Goal: Task Accomplishment & Management: Use online tool/utility

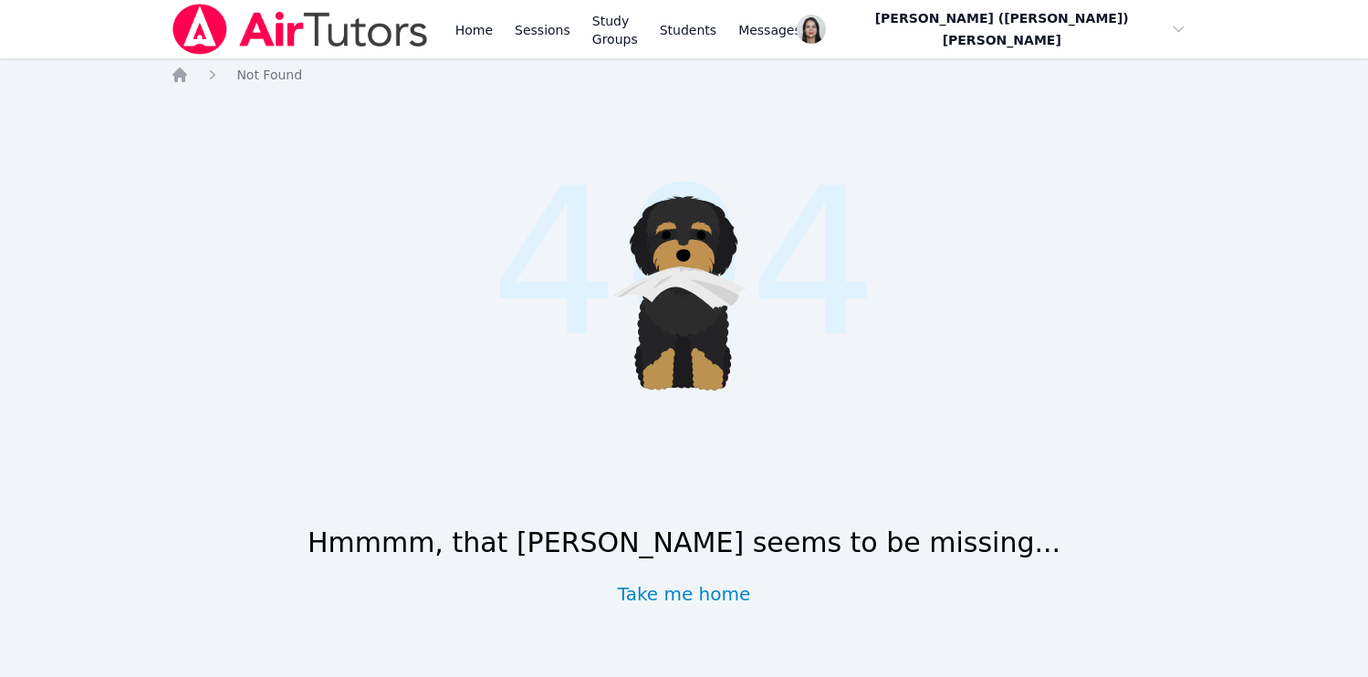
click at [575, 39] on div "Home Sessions Study Groups Students Messages" at bounding box center [628, 29] width 353 height 58
click at [559, 34] on link "Sessions" at bounding box center [542, 29] width 63 height 58
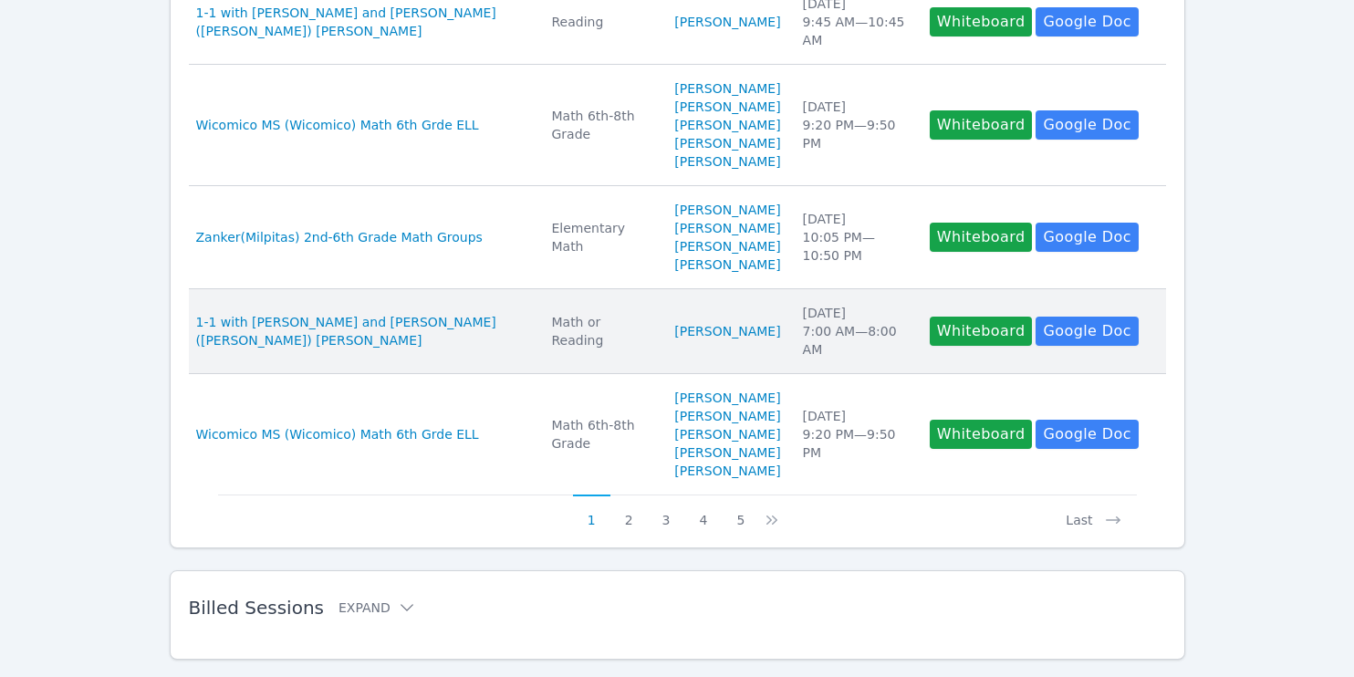
scroll to position [1090, 0]
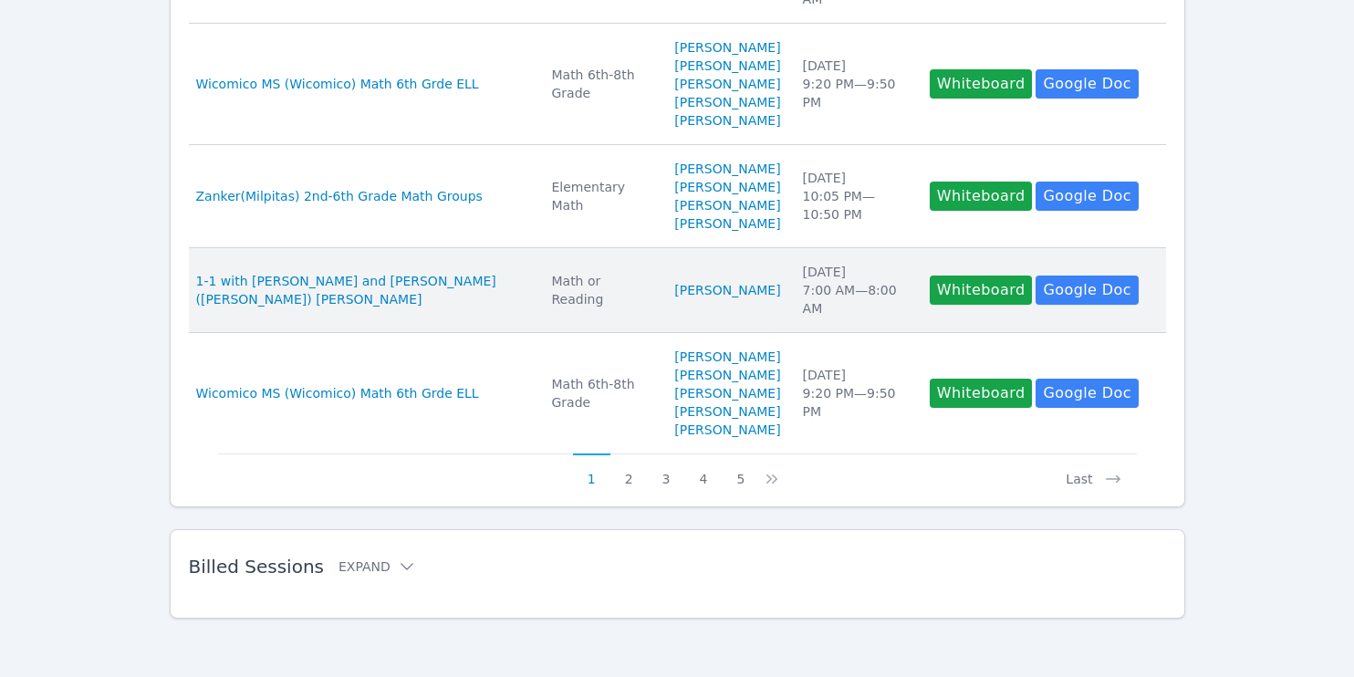
click at [540, 269] on td "Subject Math or Reading" at bounding box center [601, 290] width 123 height 85
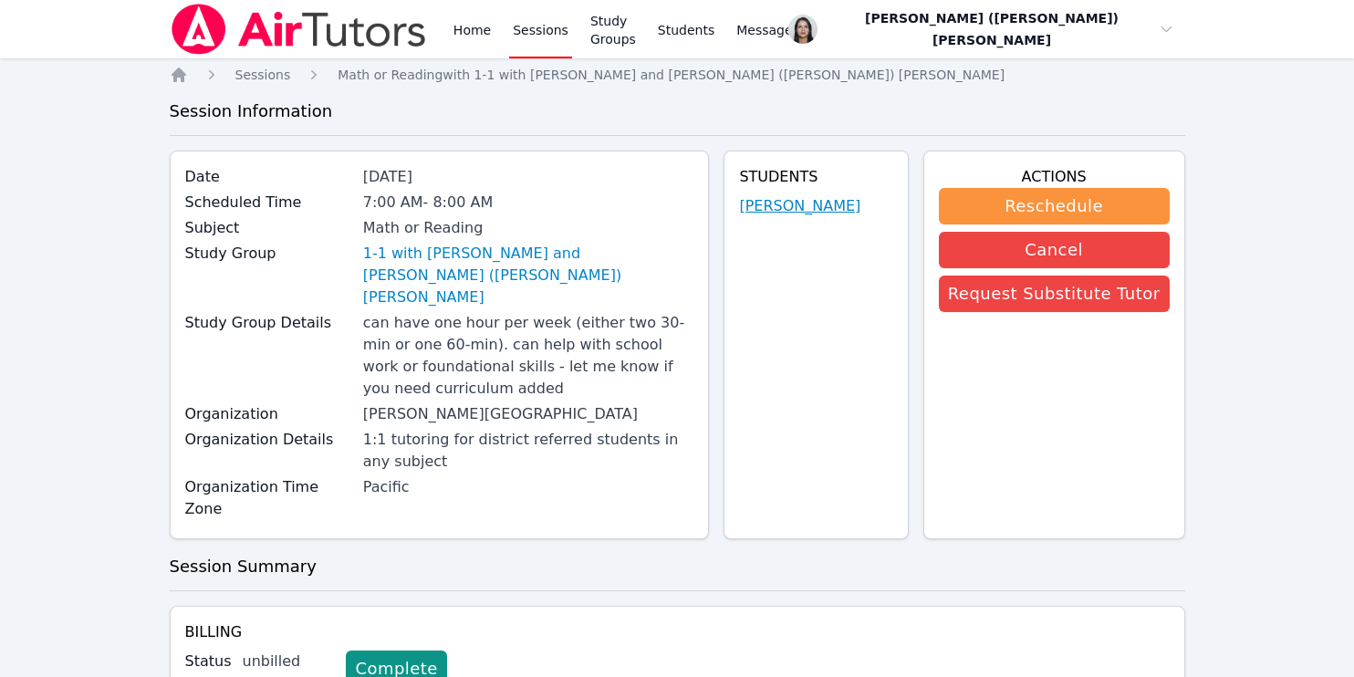
click at [841, 199] on link "[PERSON_NAME]" at bounding box center [799, 206] width 121 height 22
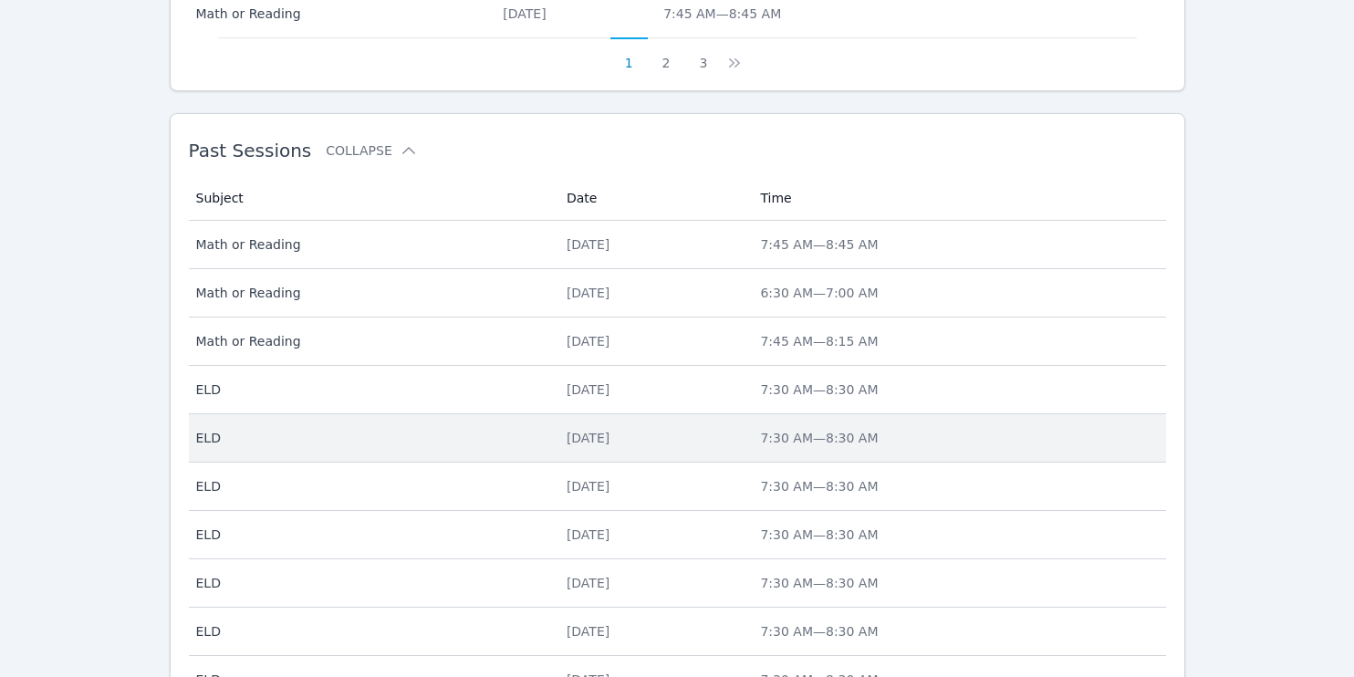
scroll to position [974, 0]
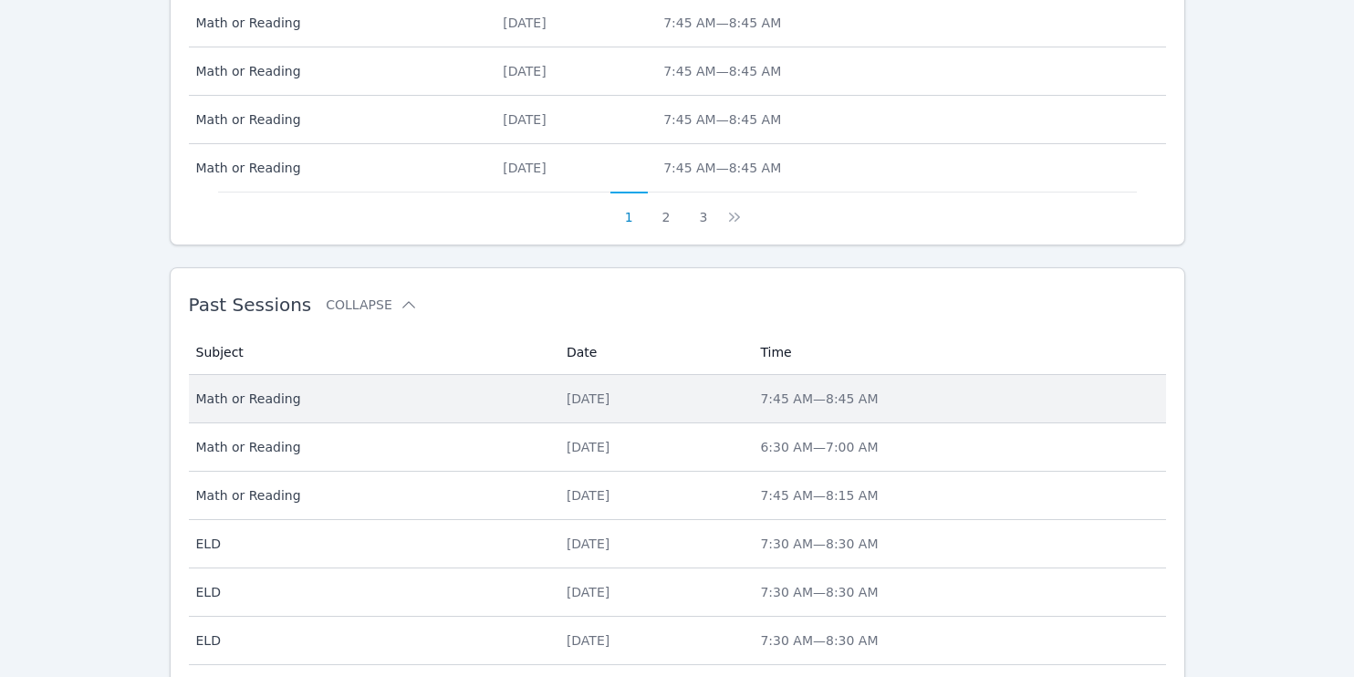
click at [608, 399] on div "Wed Sep 17" at bounding box center [653, 399] width 172 height 18
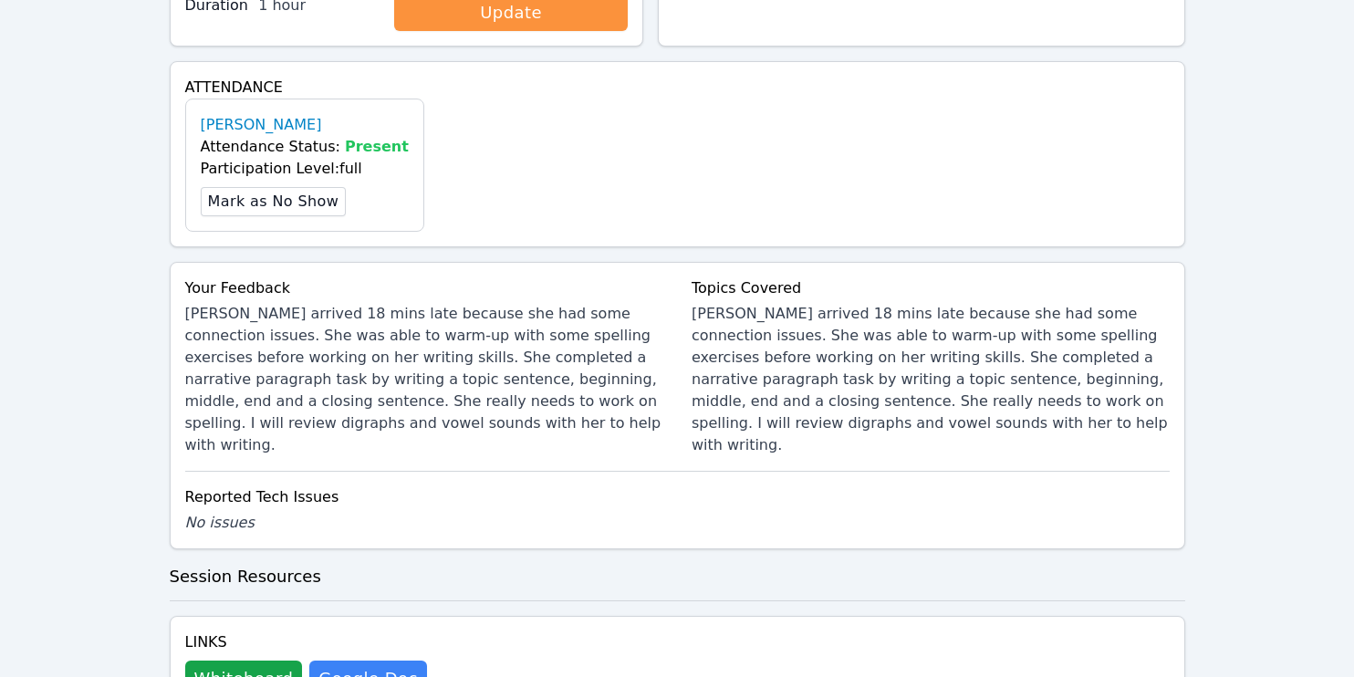
scroll to position [626, 0]
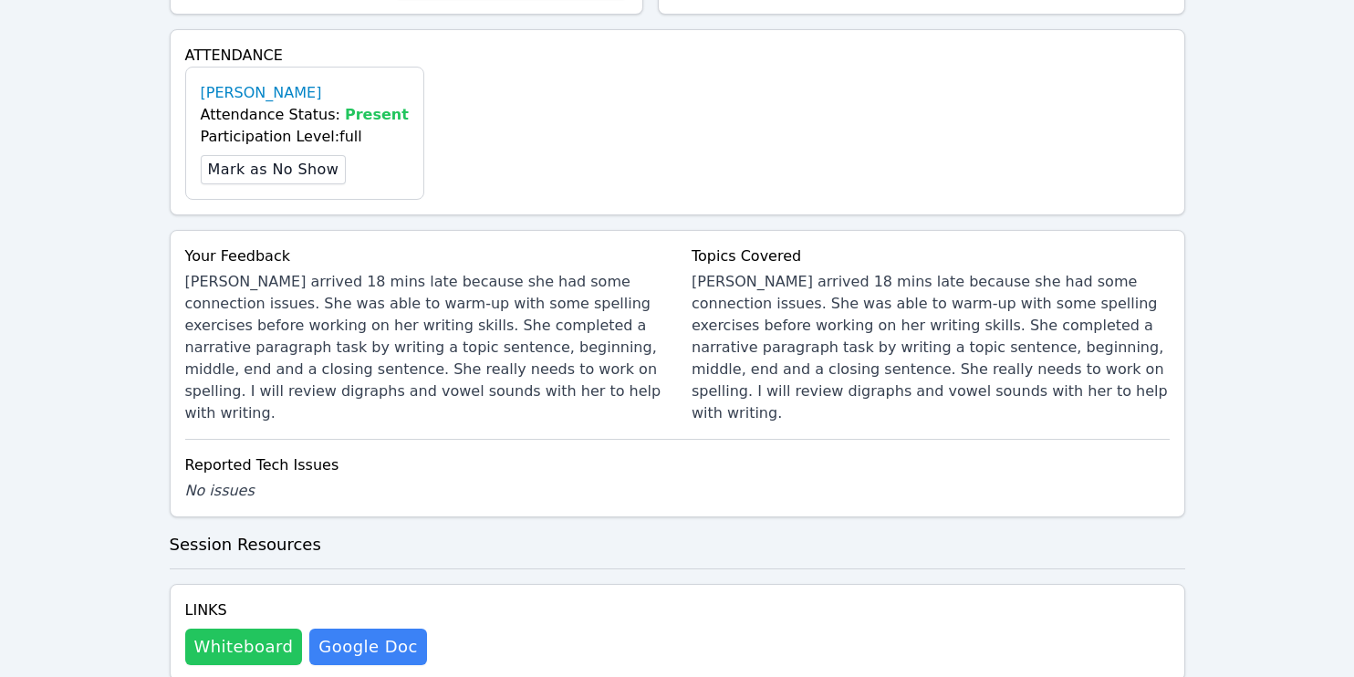
click at [265, 629] on button "Whiteboard" at bounding box center [244, 647] width 118 height 37
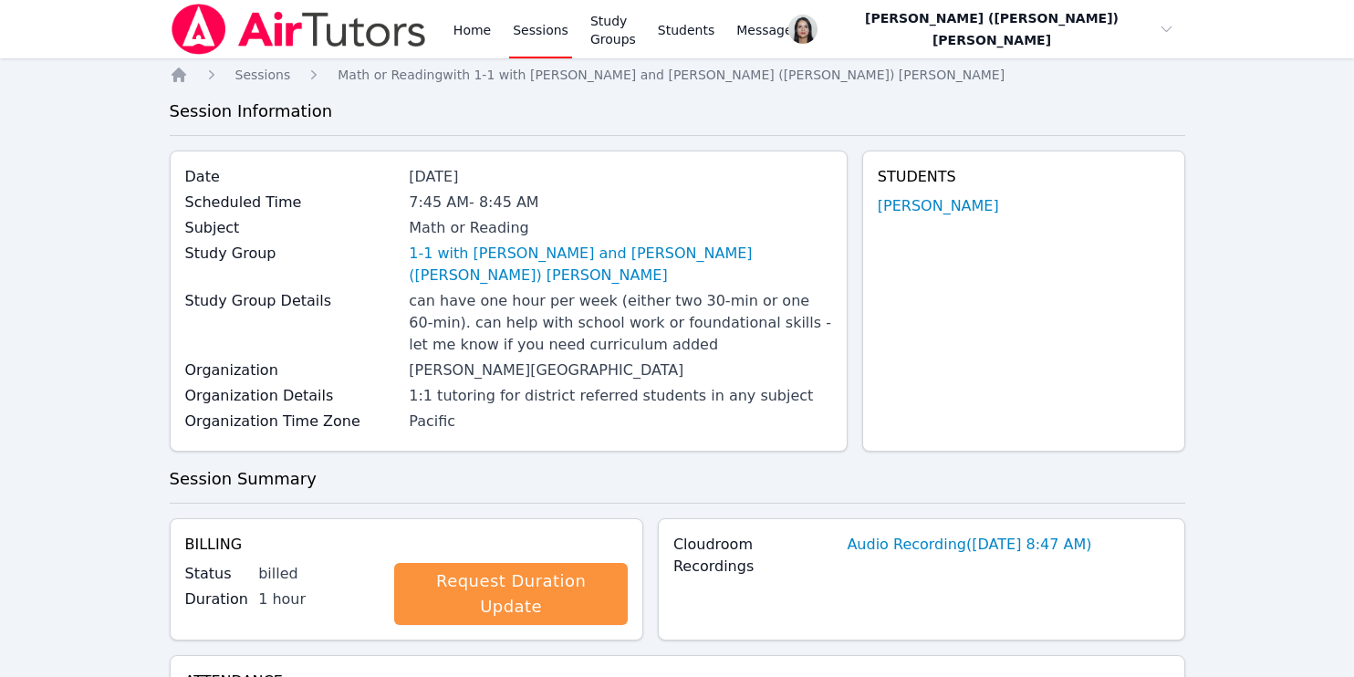
click at [544, 37] on link "Sessions" at bounding box center [540, 29] width 63 height 58
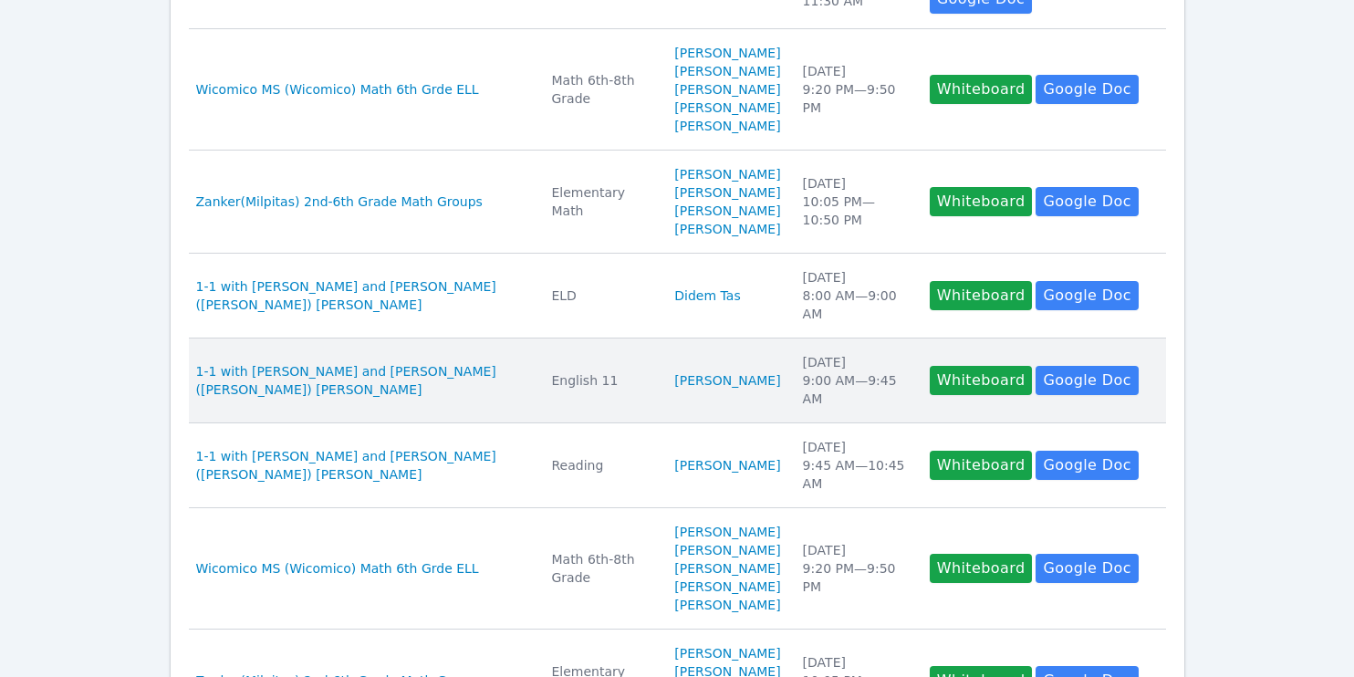
scroll to position [501, 0]
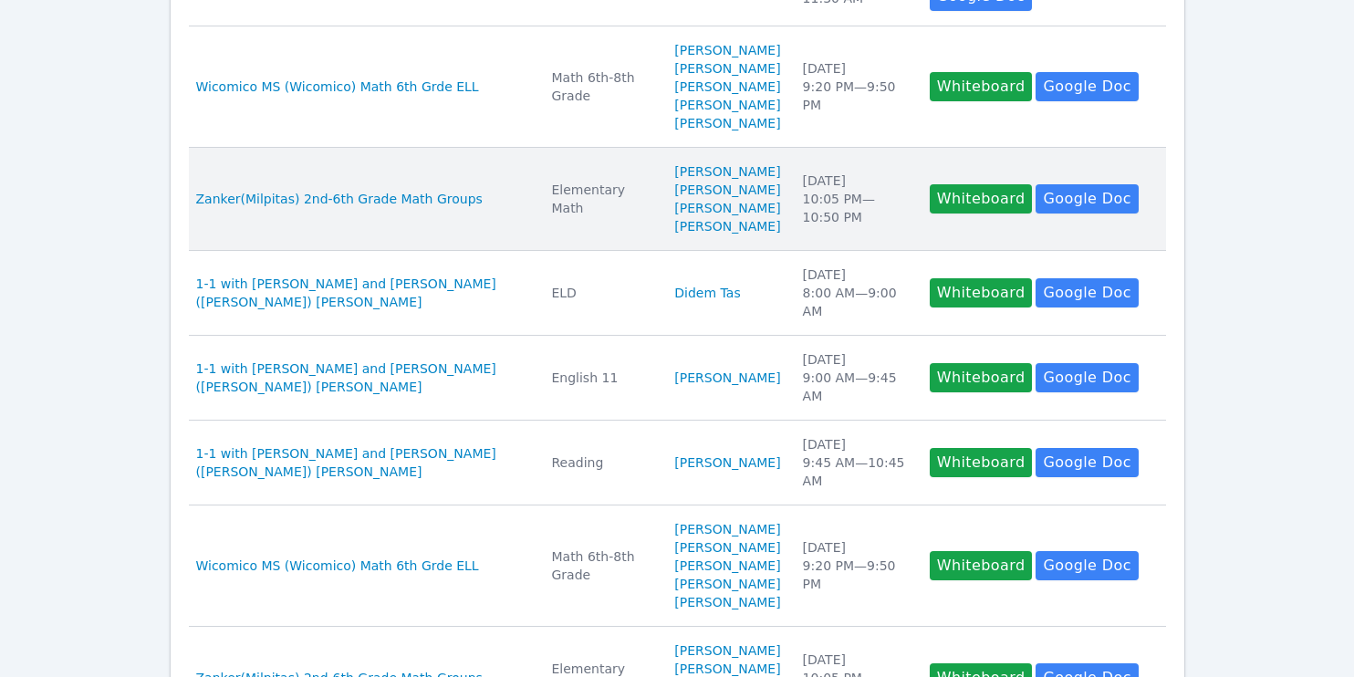
click at [570, 251] on td "Subject Elementary Math" at bounding box center [601, 199] width 123 height 103
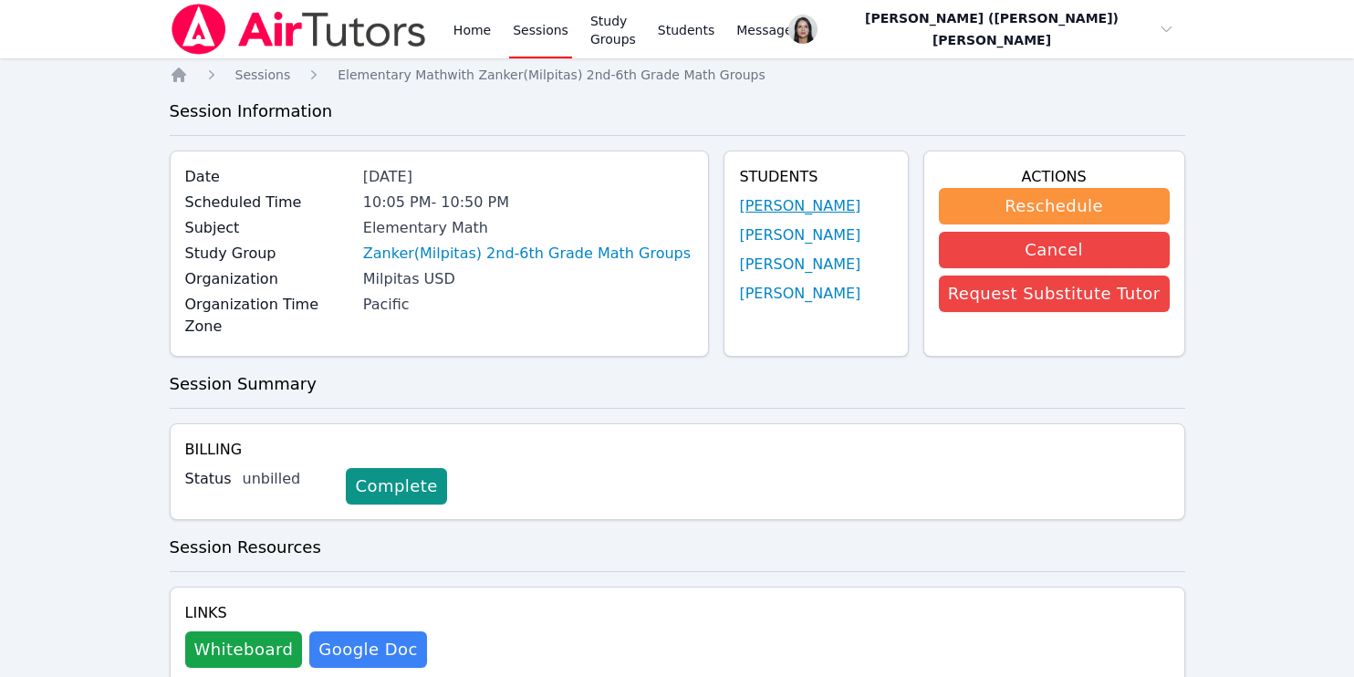
click at [780, 205] on link "[PERSON_NAME]" at bounding box center [799, 206] width 121 height 22
click at [809, 235] on link "[PERSON_NAME]" at bounding box center [799, 236] width 121 height 22
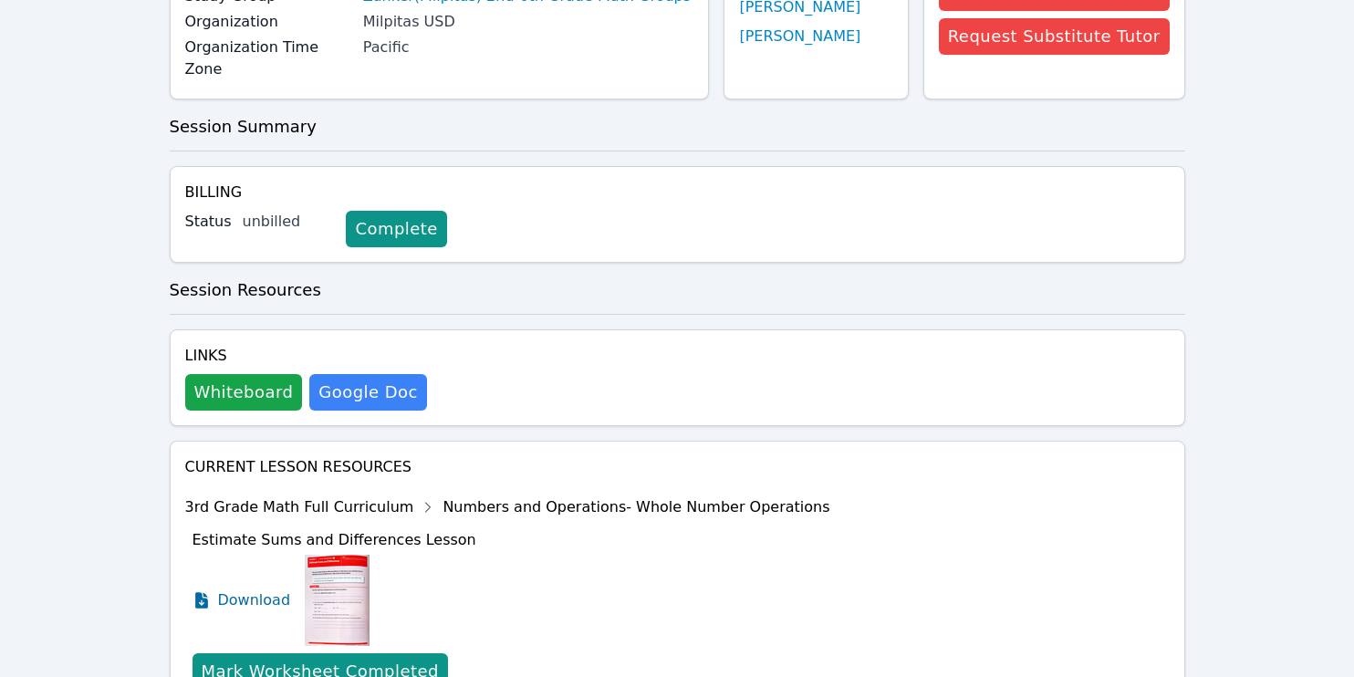
scroll to position [424, 0]
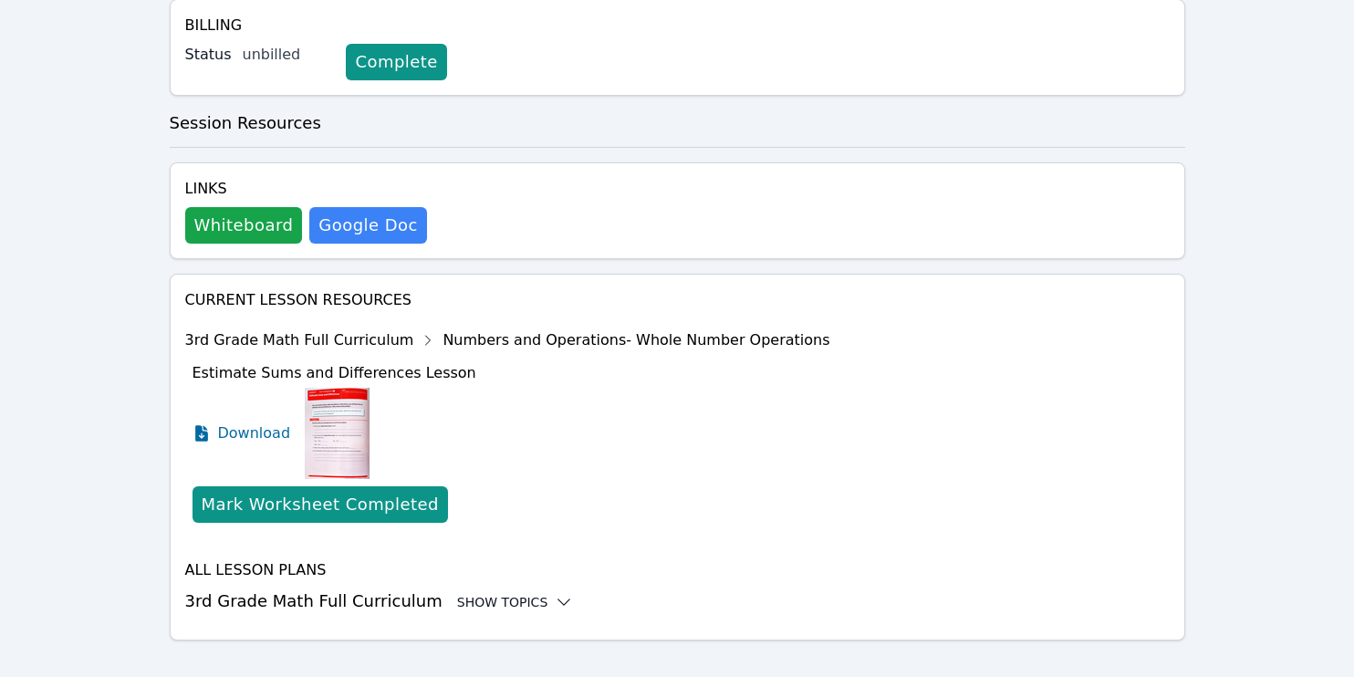
click at [522, 593] on div "Show Topics" at bounding box center [515, 602] width 117 height 18
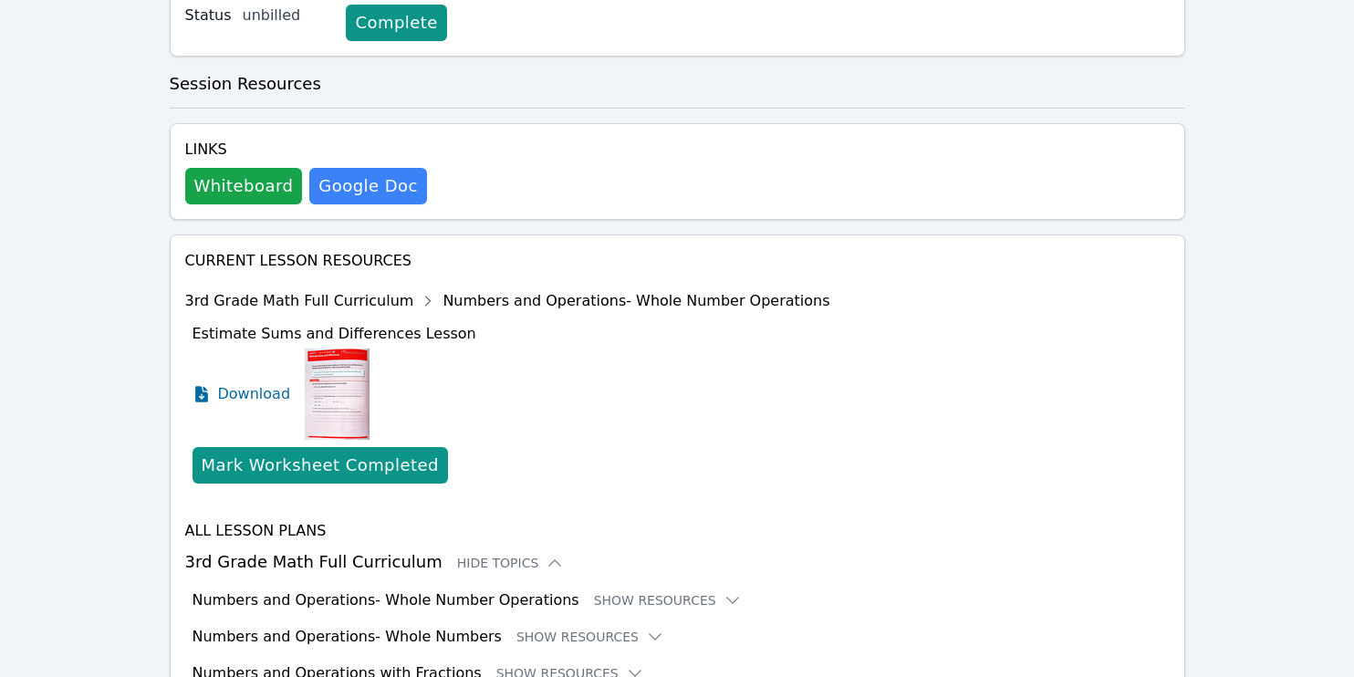
scroll to position [0, 0]
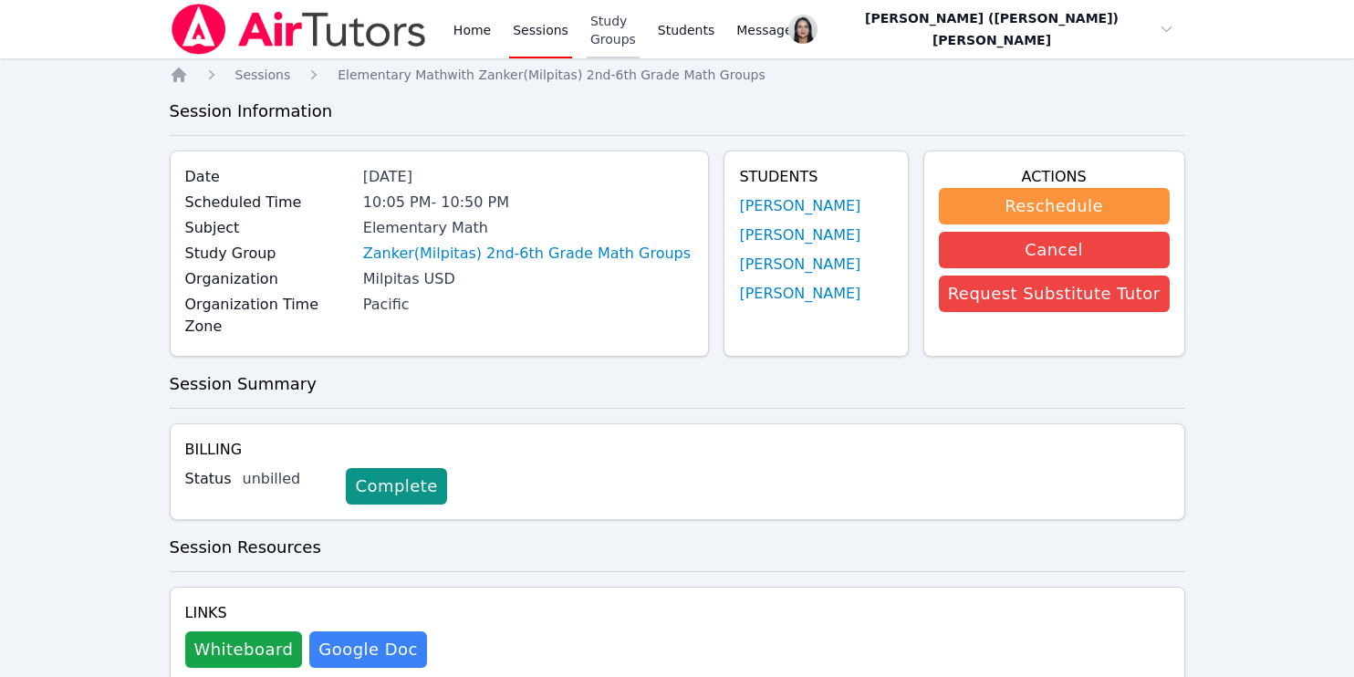
click at [633, 21] on link "Study Groups" at bounding box center [613, 29] width 53 height 58
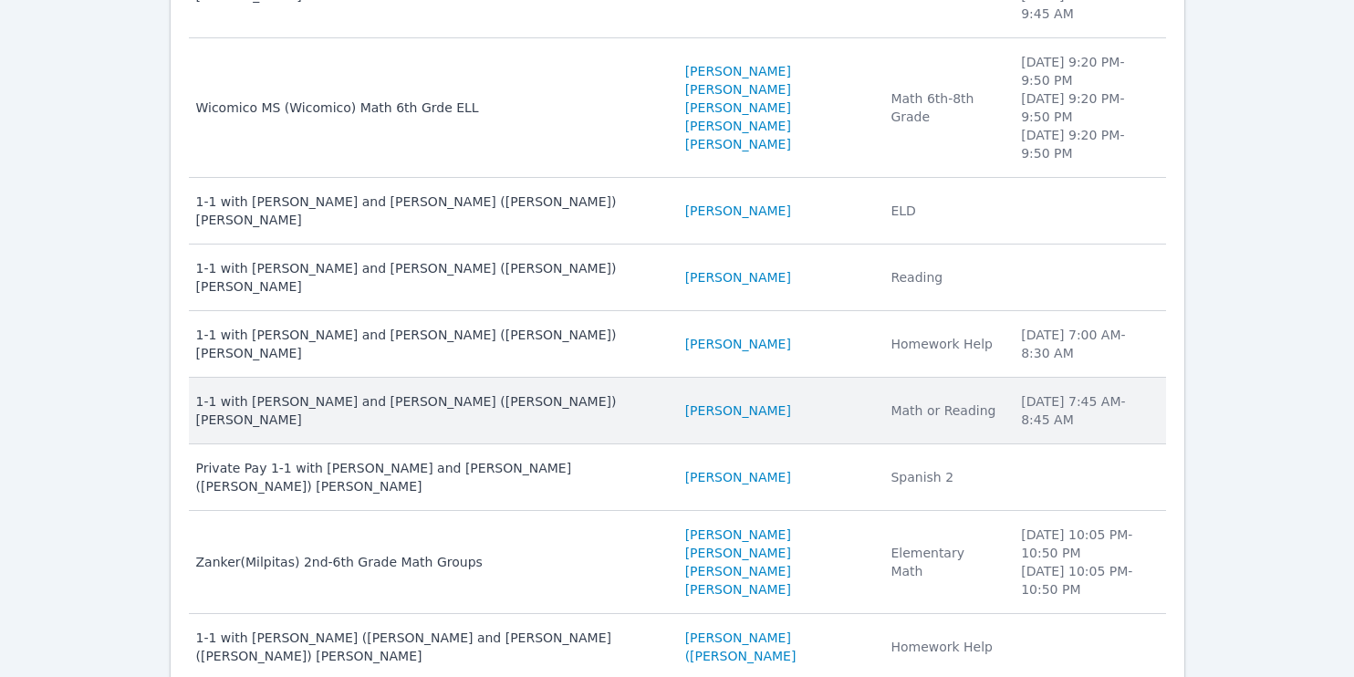
scroll to position [363, 0]
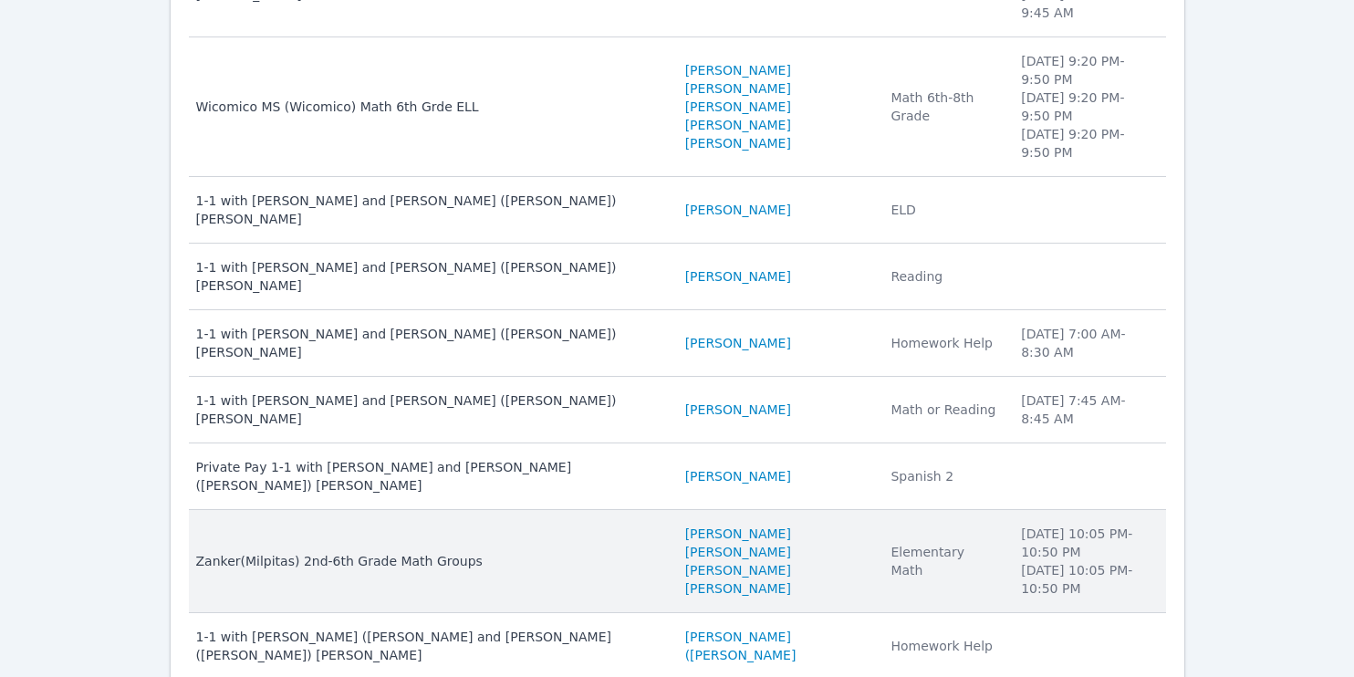
click at [525, 510] on td "Name Zanker(Milpitas) 2nd-6th Grade Math Groups" at bounding box center [432, 561] width 486 height 103
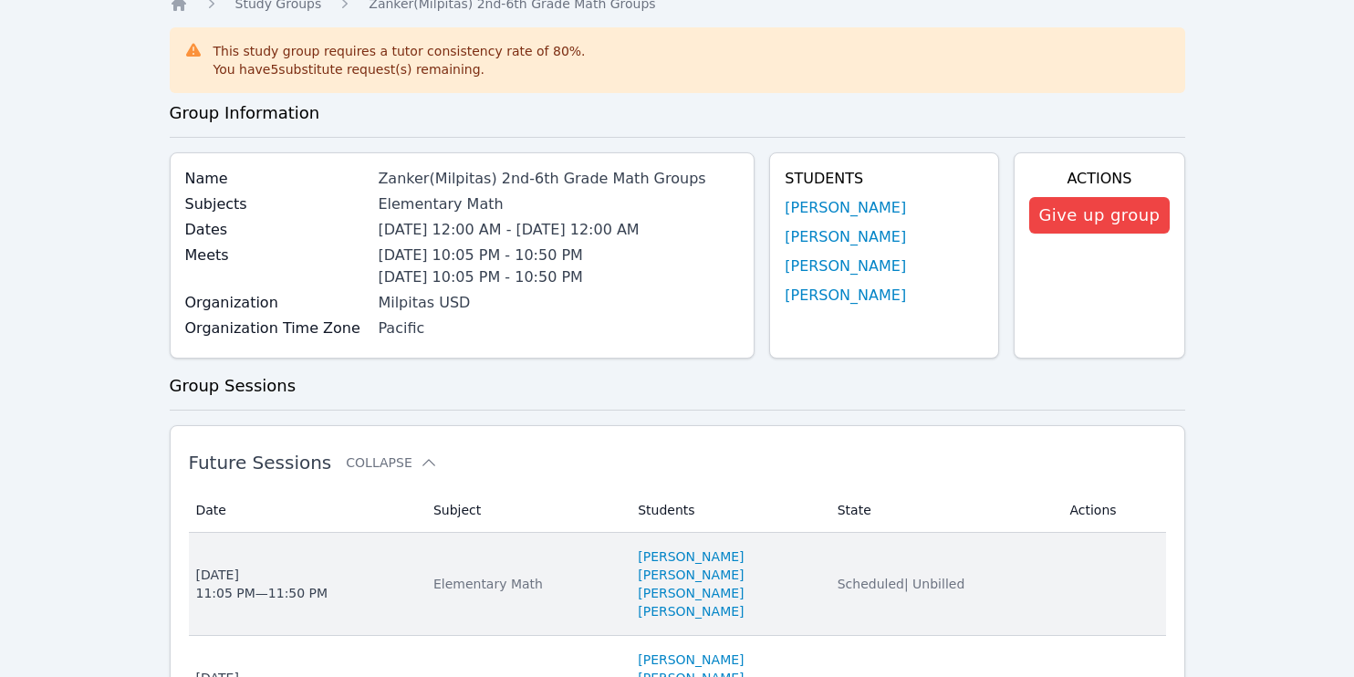
scroll to position [68, 0]
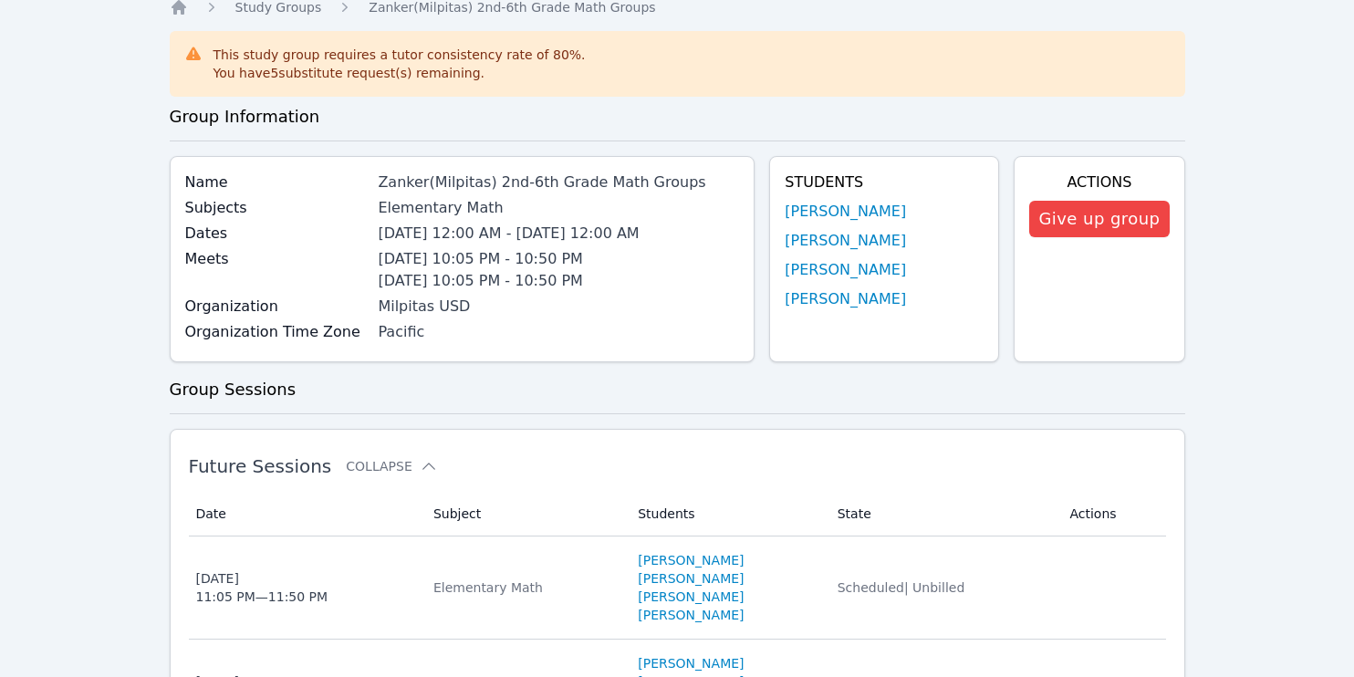
scroll to position [363, 0]
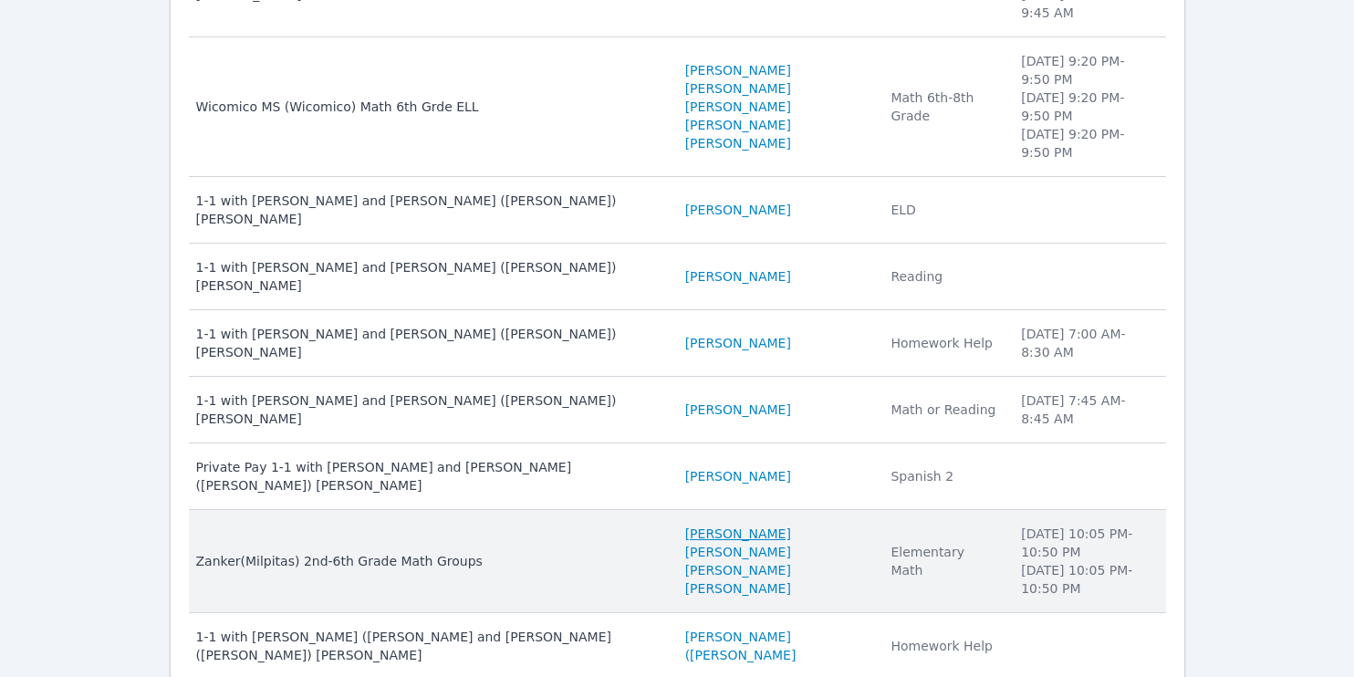
click at [685, 525] on link "[PERSON_NAME]" at bounding box center [738, 534] width 106 height 18
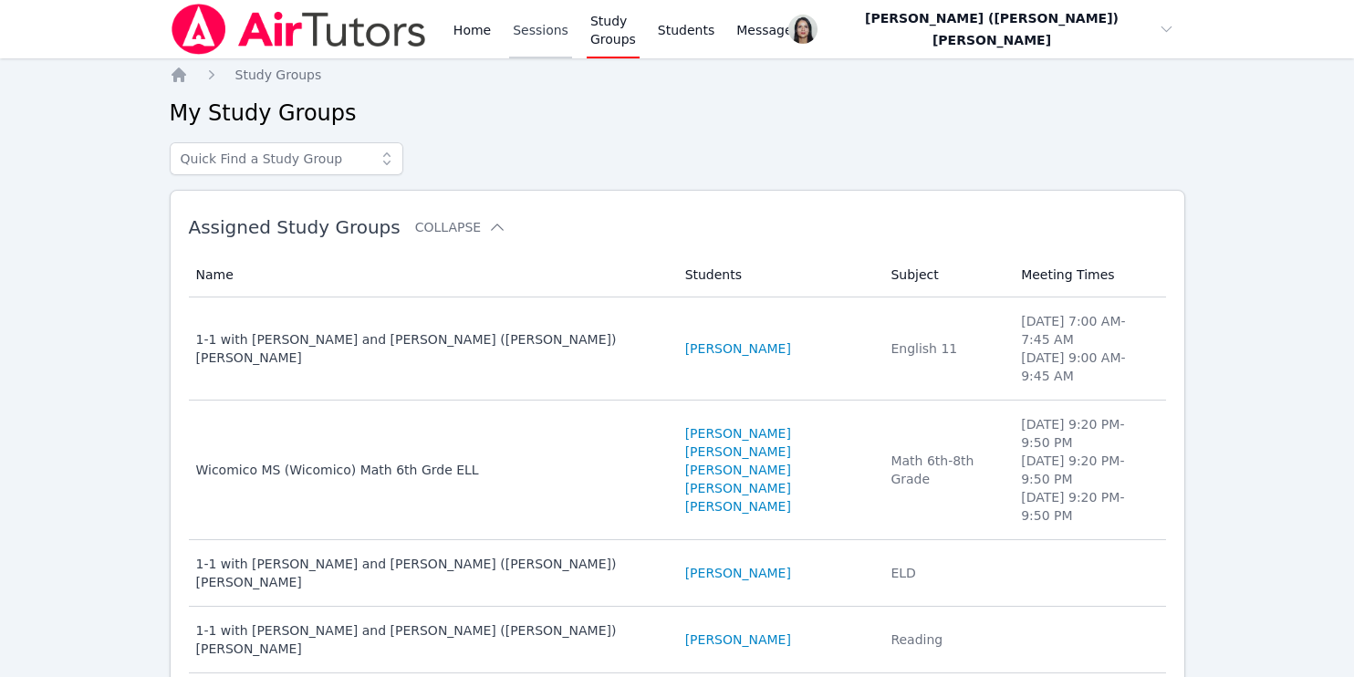
click at [533, 41] on link "Sessions" at bounding box center [540, 29] width 63 height 58
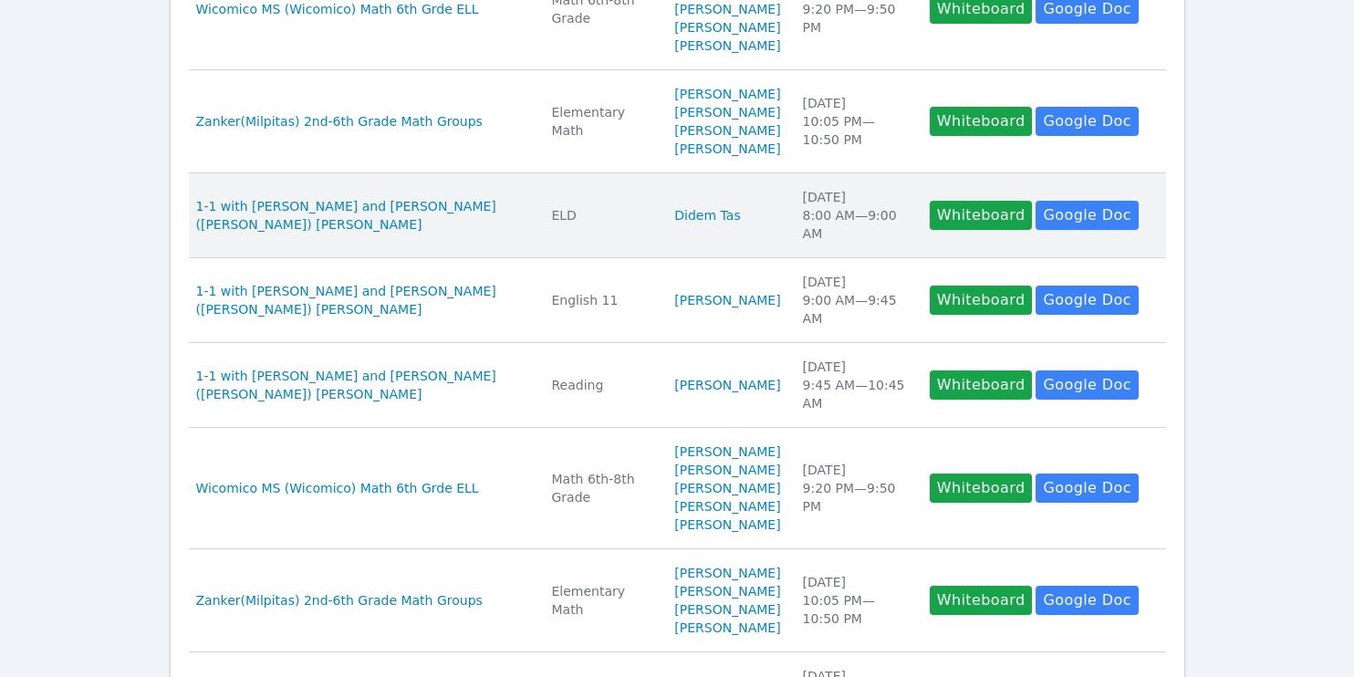
scroll to position [337, 0]
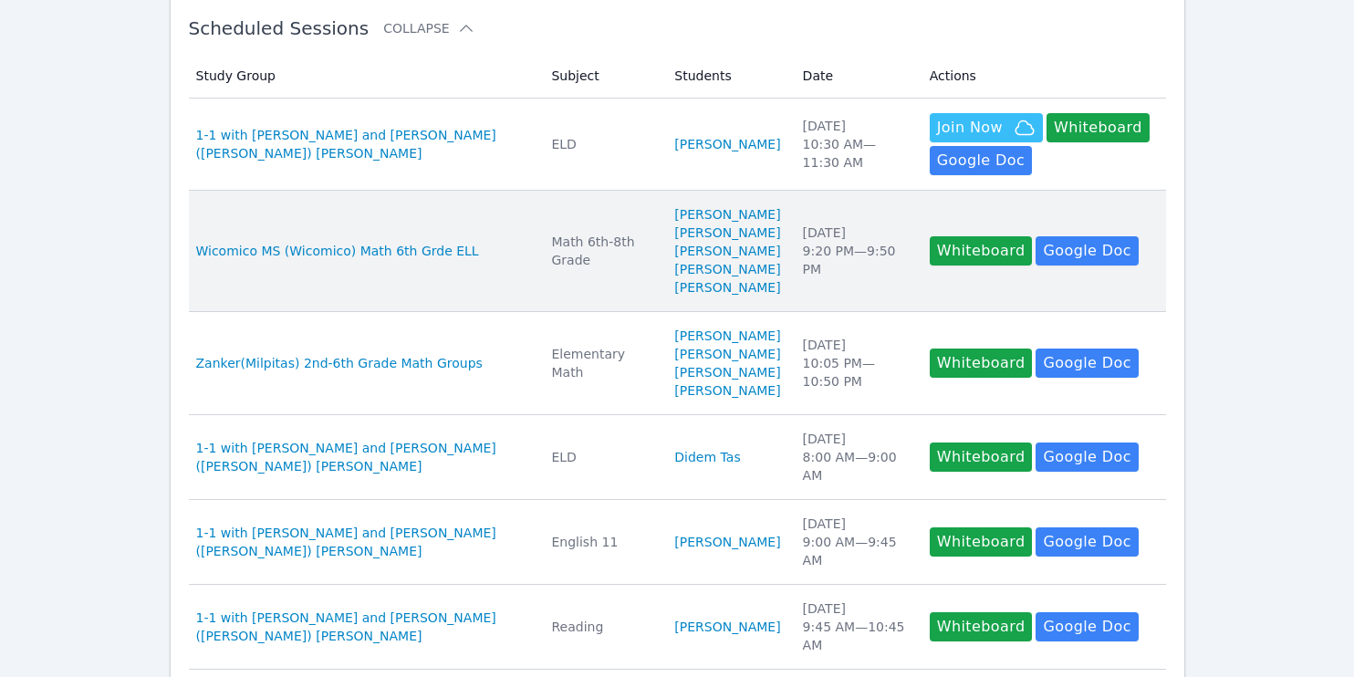
click at [792, 312] on td "Date Wed Oct 1 9:20 PM — 9:50 PM" at bounding box center [855, 251] width 127 height 121
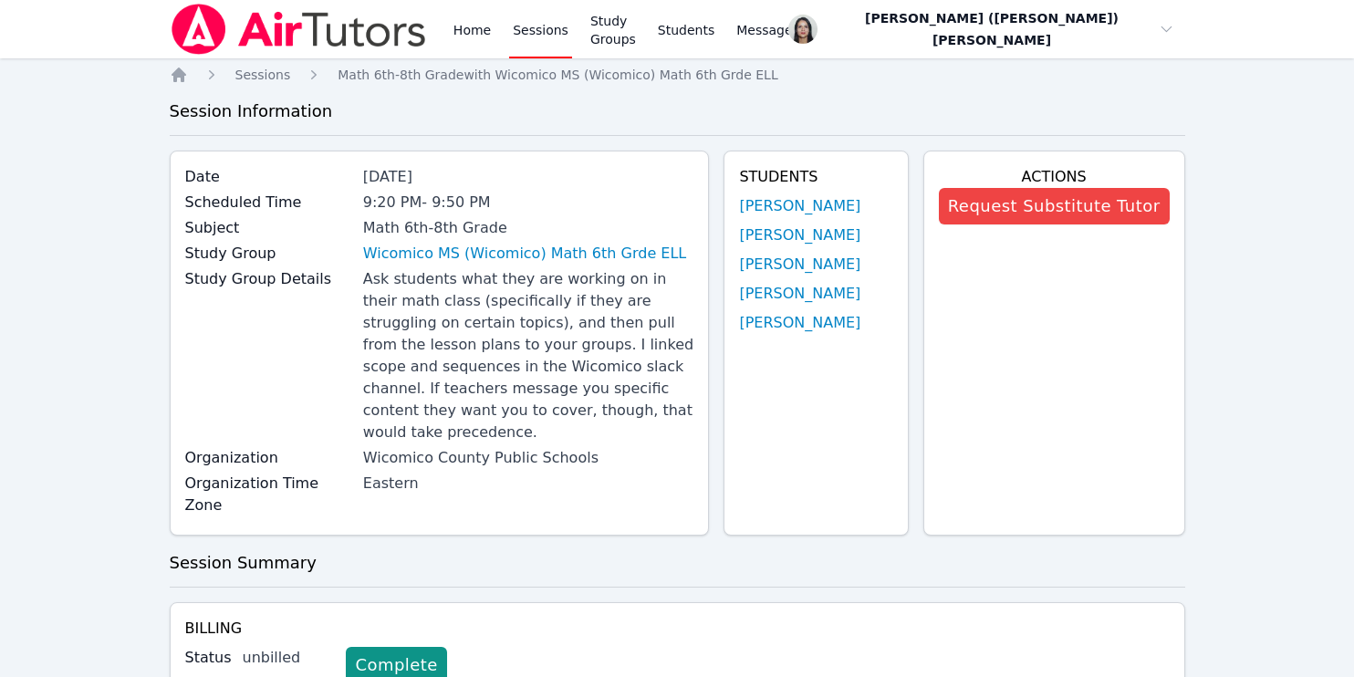
scroll to position [337, 0]
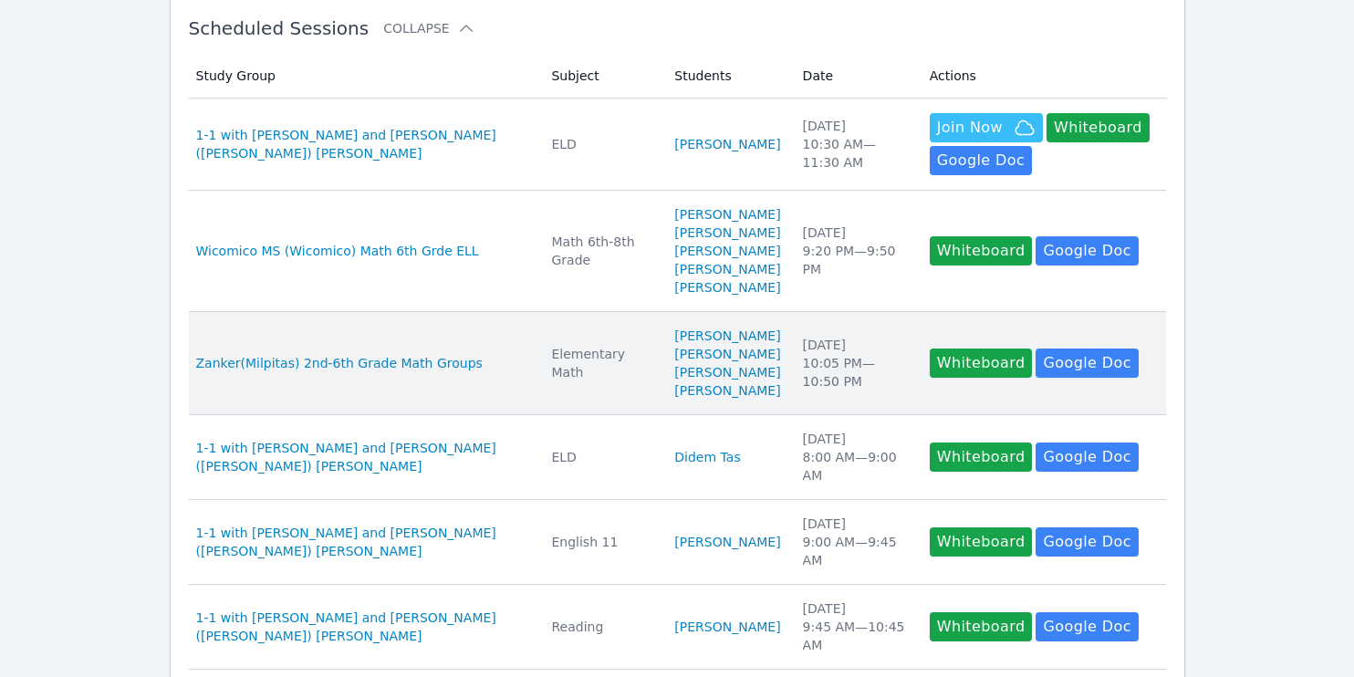
click at [561, 384] on td "Subject Elementary Math" at bounding box center [601, 363] width 123 height 103
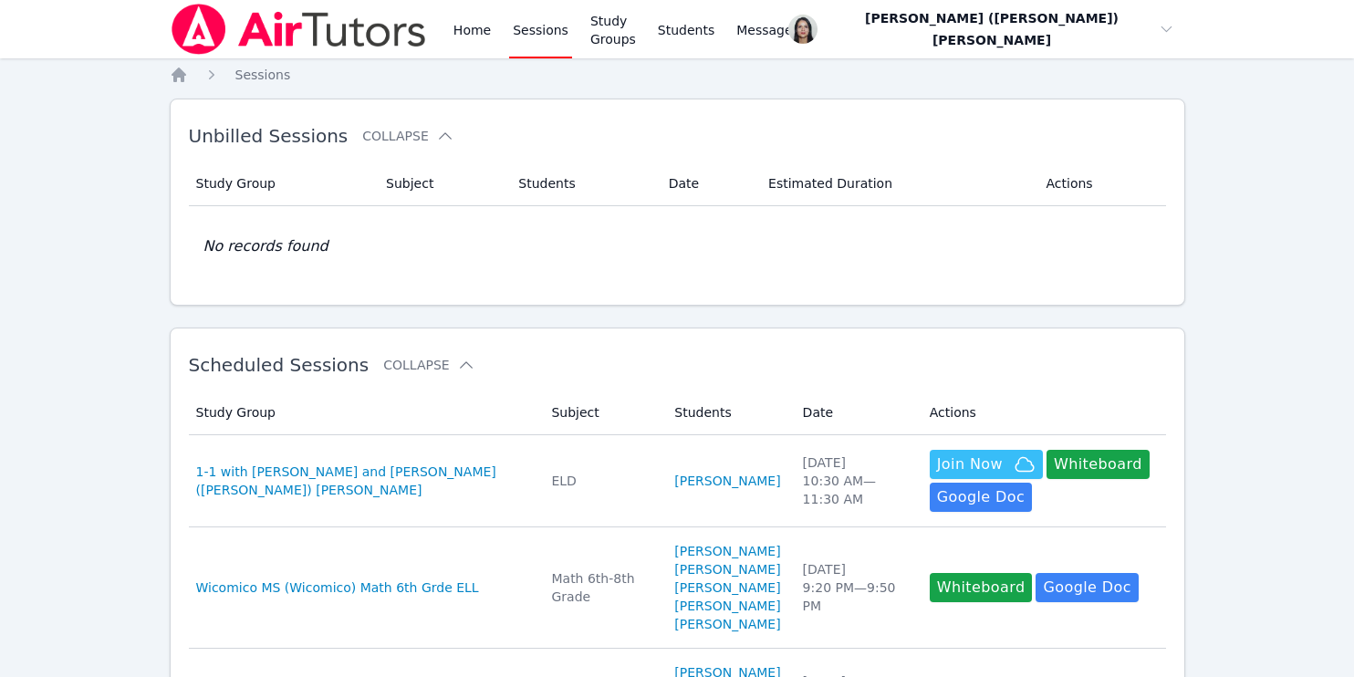
scroll to position [337, 0]
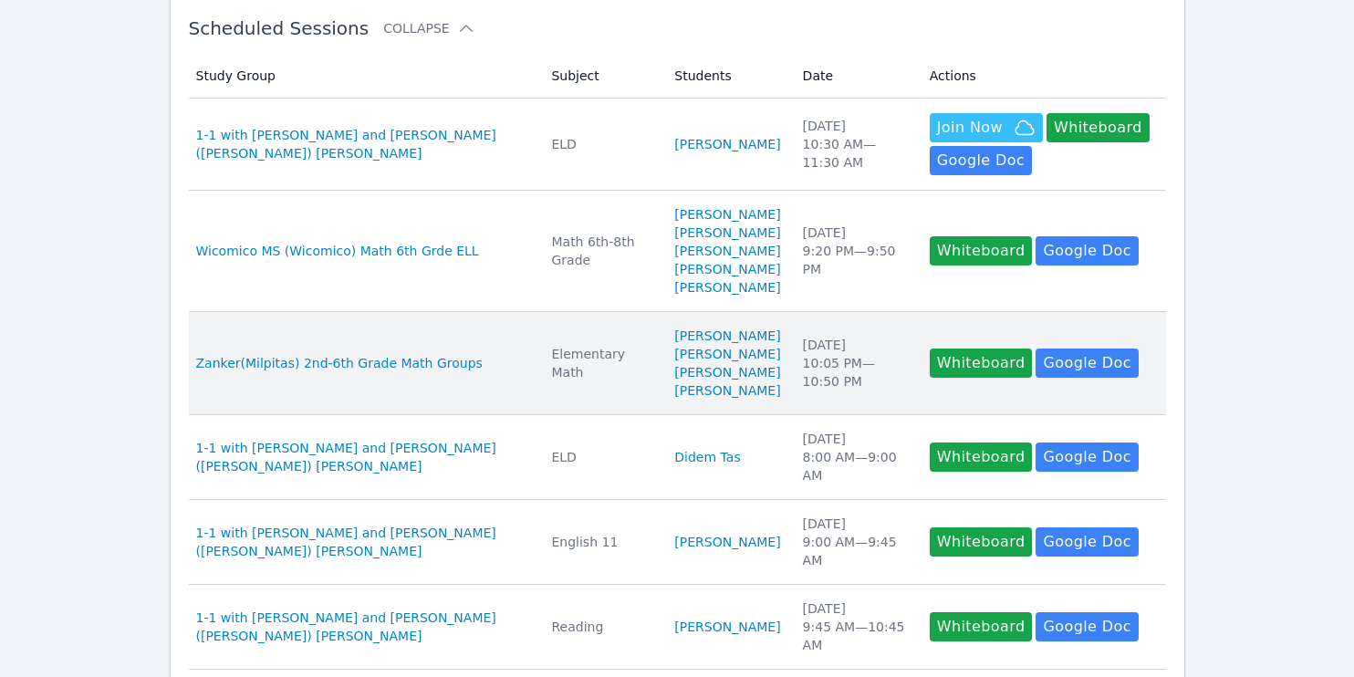
click at [587, 403] on td "Subject Elementary Math" at bounding box center [601, 363] width 123 height 103
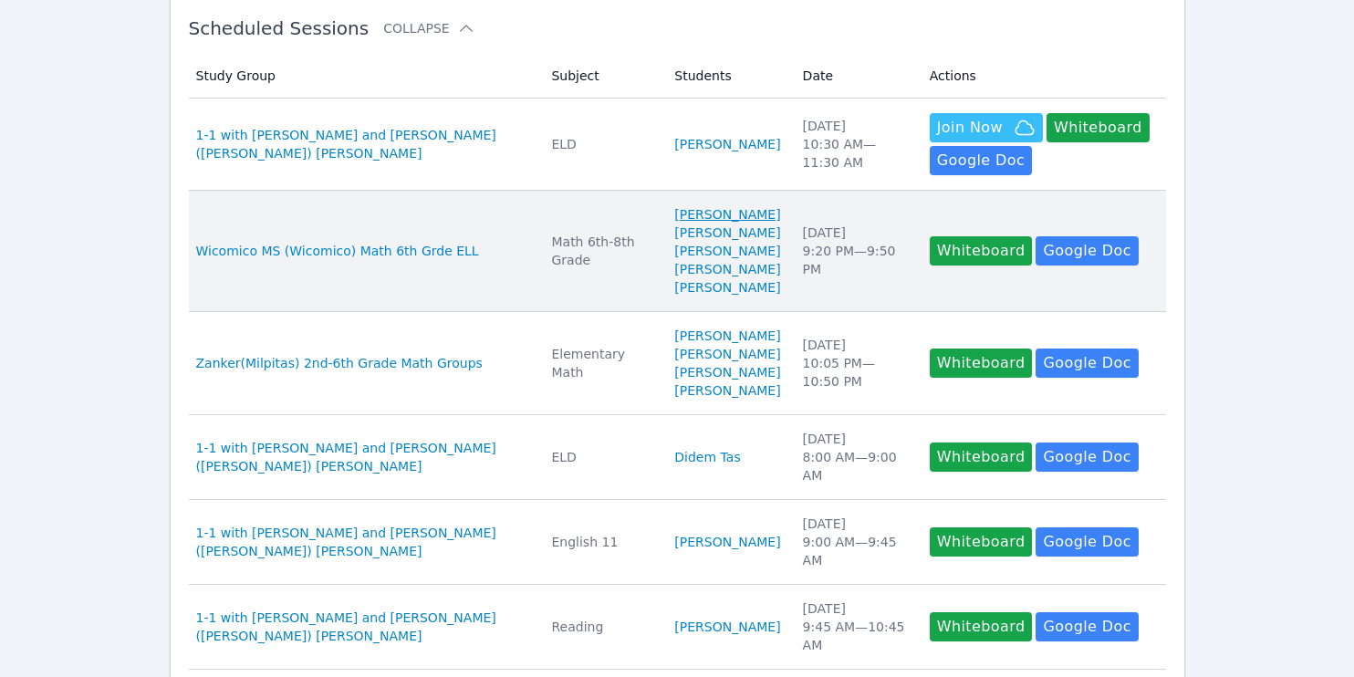
click at [758, 224] on link "[PERSON_NAME]" at bounding box center [727, 214] width 106 height 18
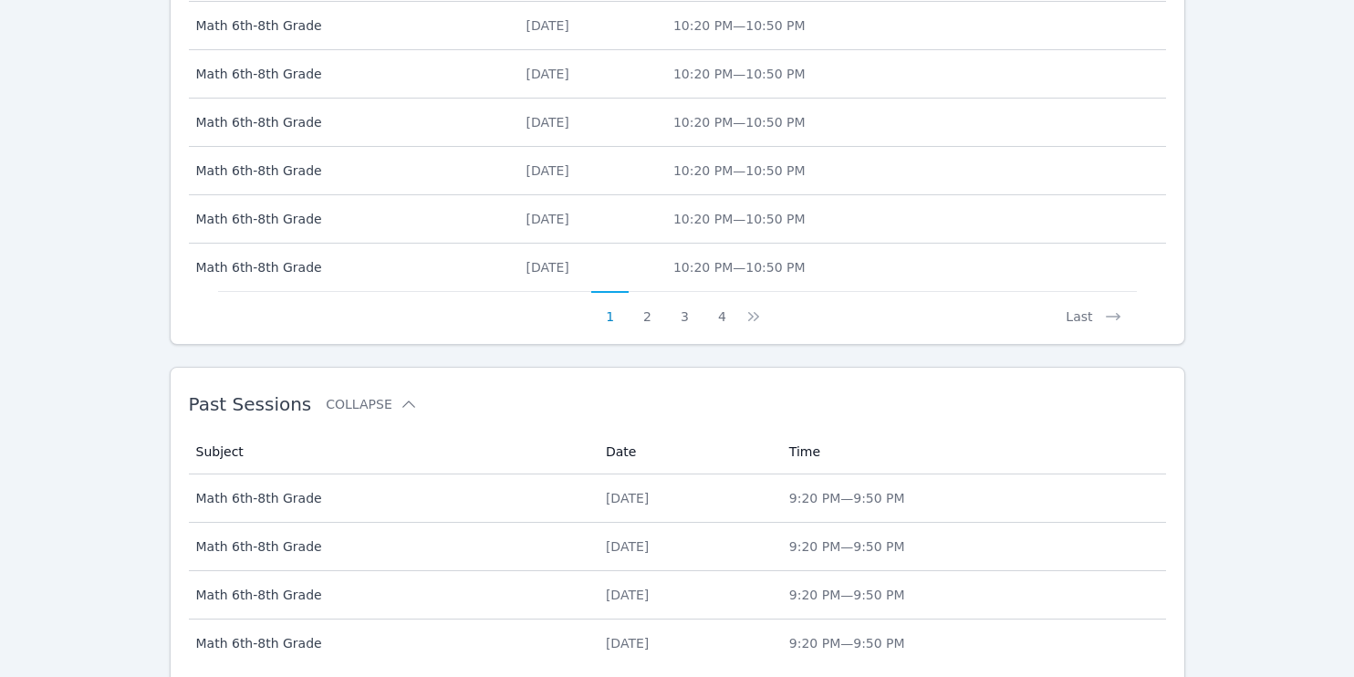
scroll to position [916, 0]
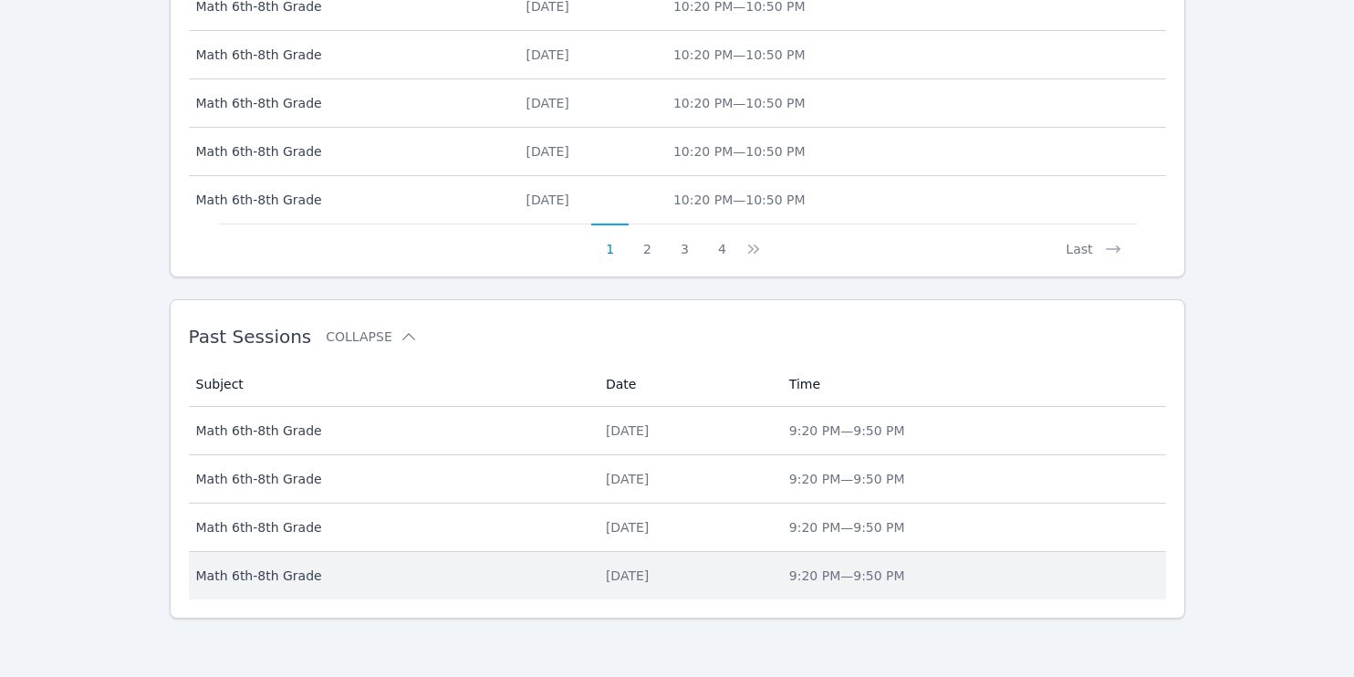
click at [555, 565] on td "Subject Math 6th-8th Grade" at bounding box center [392, 575] width 406 height 47
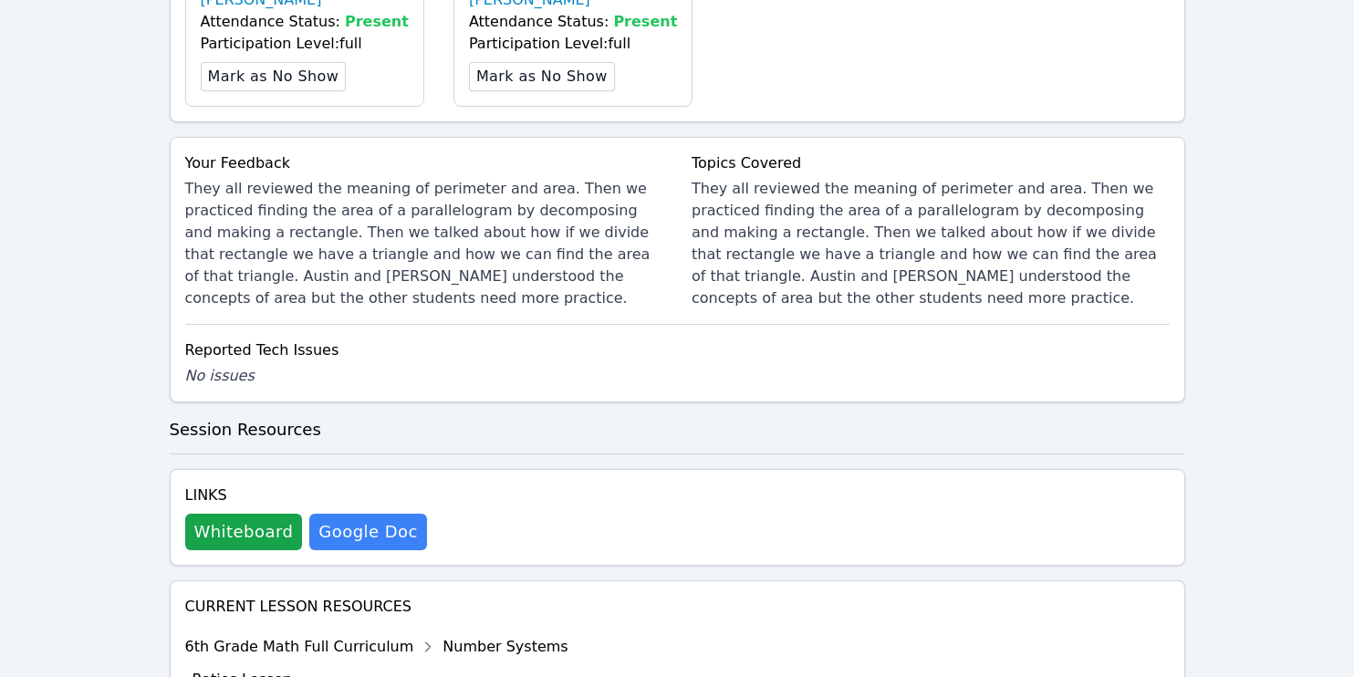
scroll to position [1008, 0]
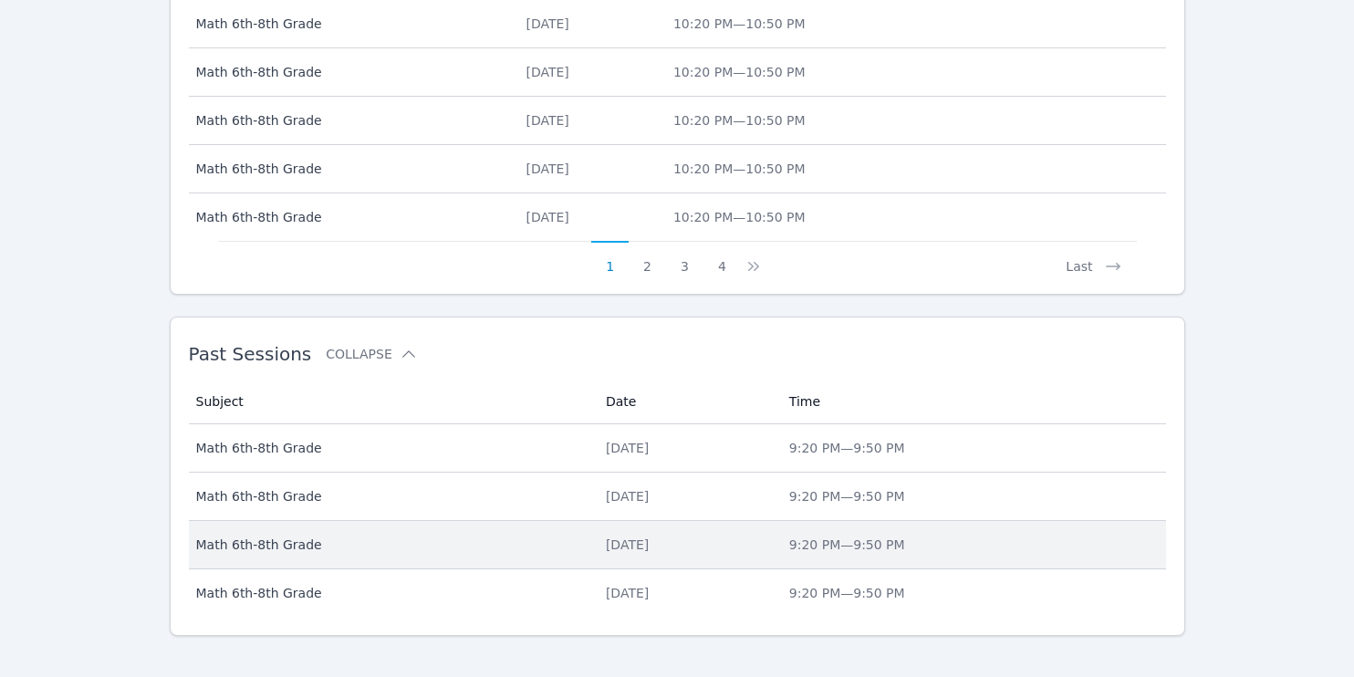
scroll to position [899, 0]
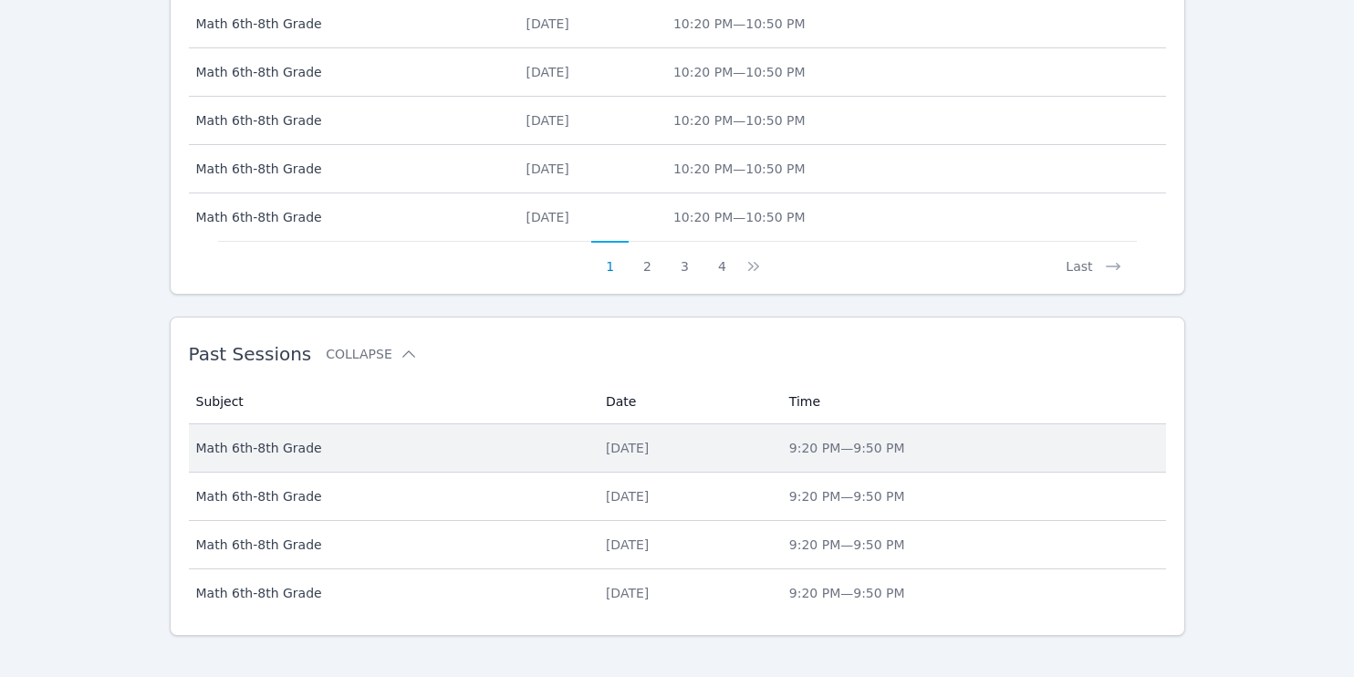
click at [277, 452] on span "Math 6th-8th Grade" at bounding box center [390, 448] width 388 height 18
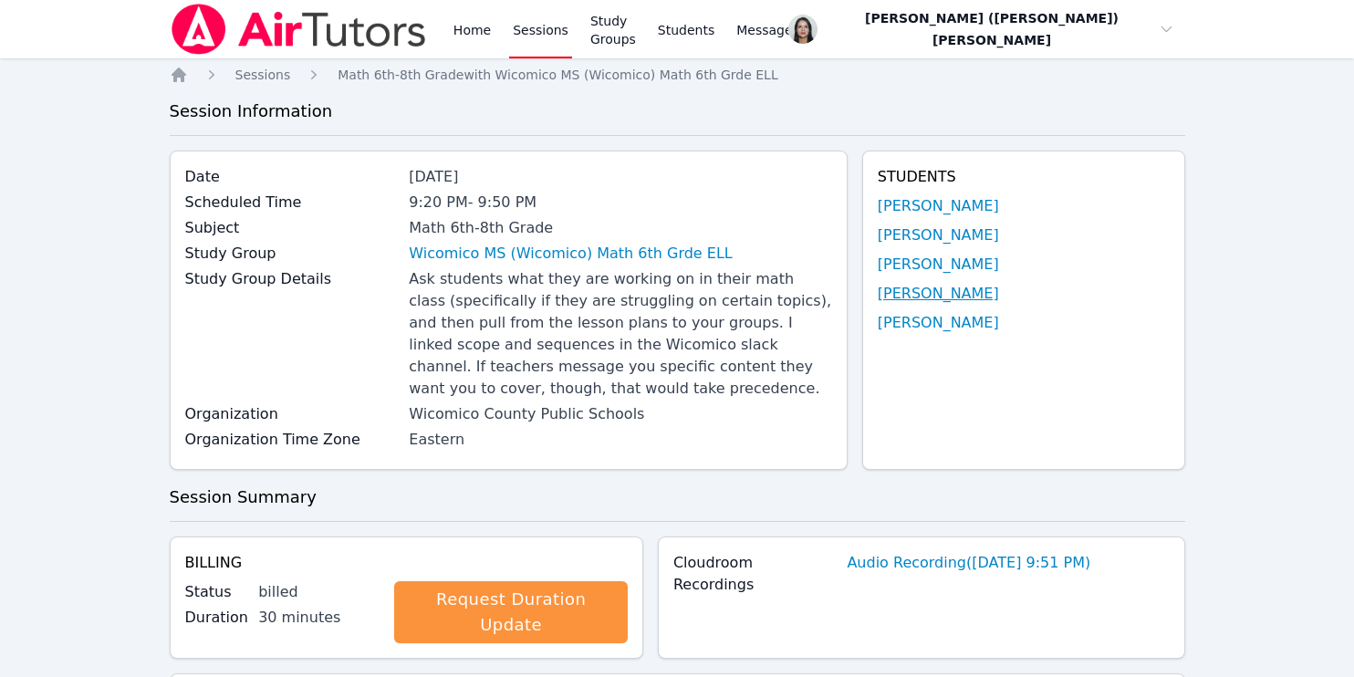
click at [921, 300] on link "[PERSON_NAME]" at bounding box center [938, 294] width 121 height 22
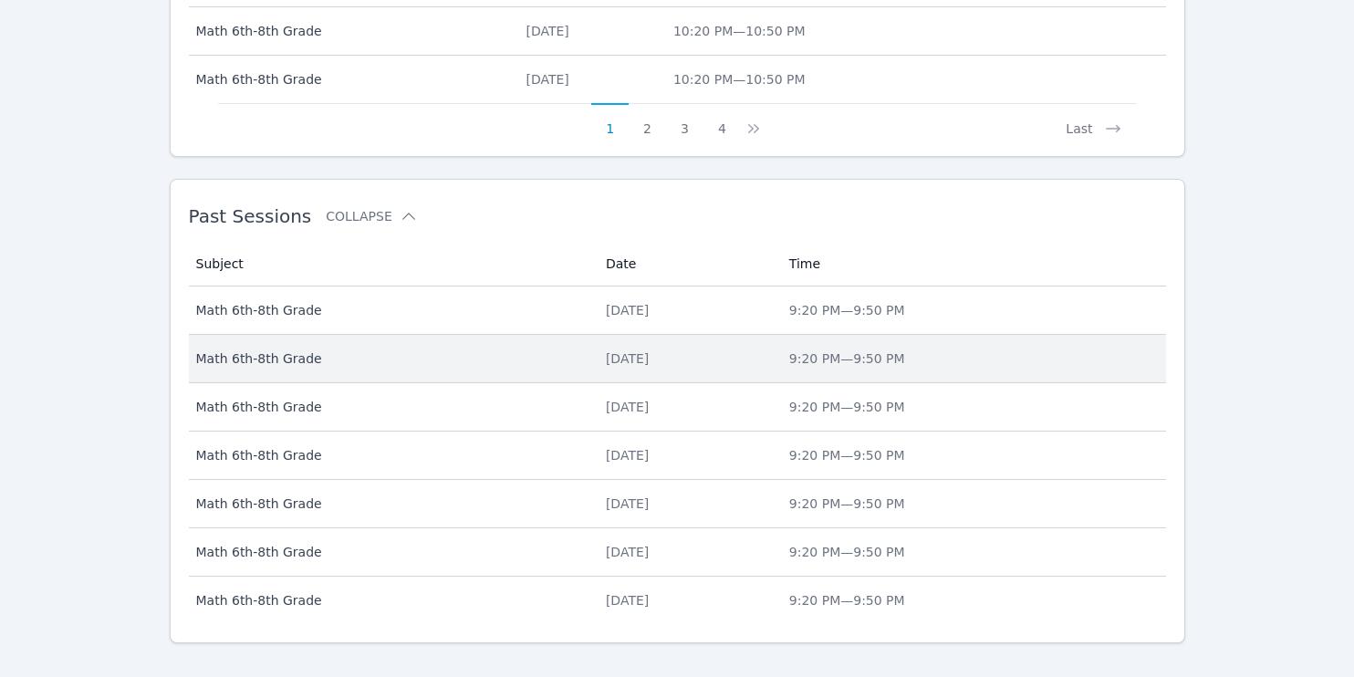
scroll to position [1061, 0]
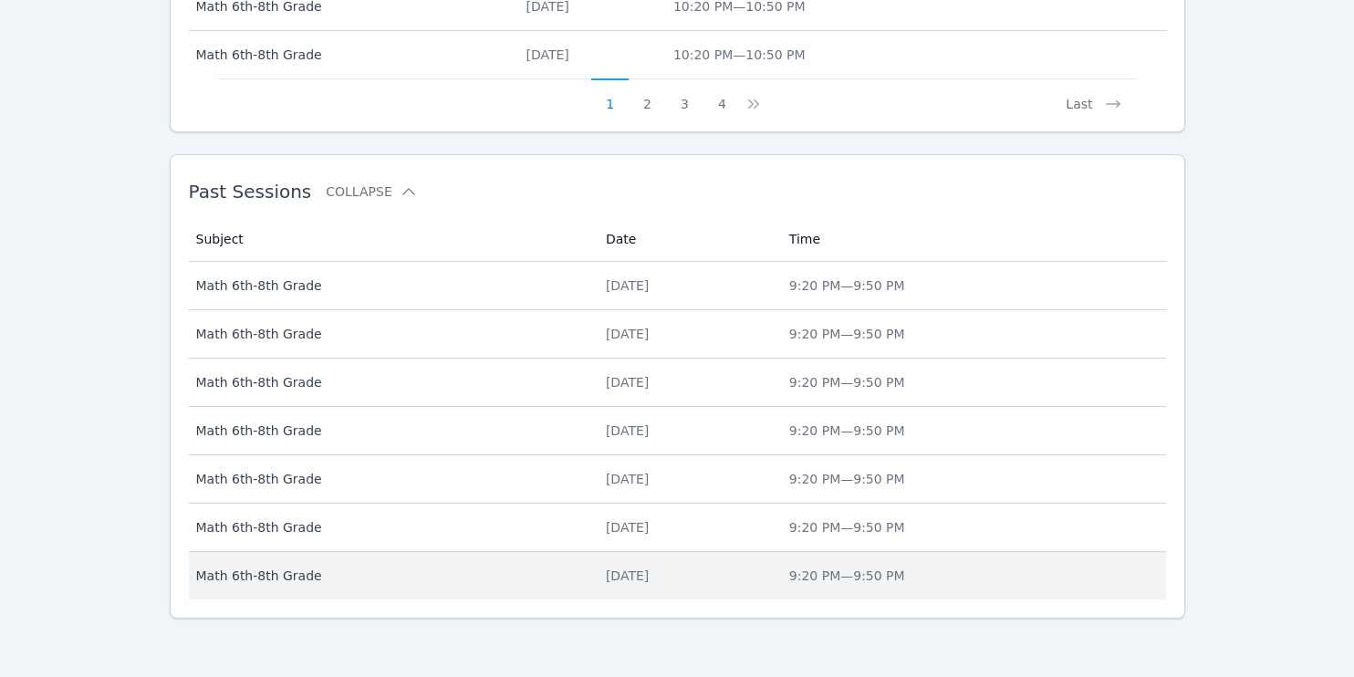
click at [768, 584] on div "Tue Sep 16" at bounding box center [687, 576] width 162 height 18
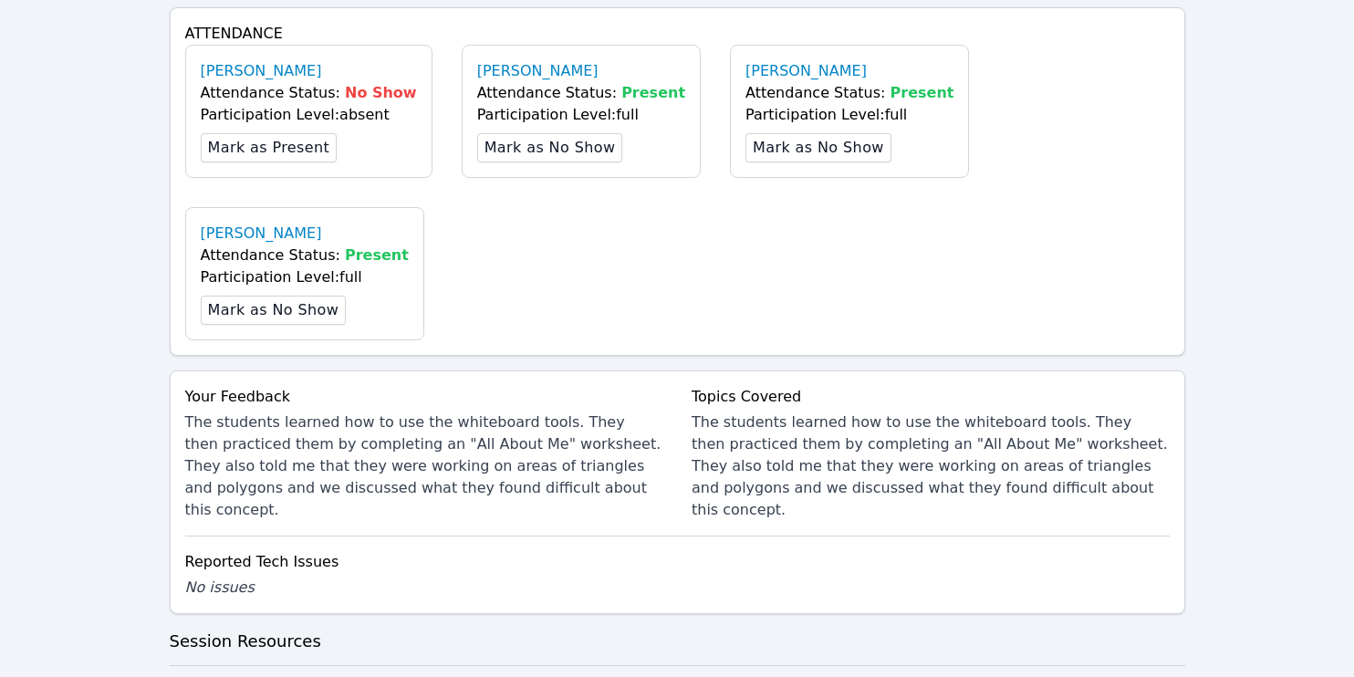
scroll to position [669, 0]
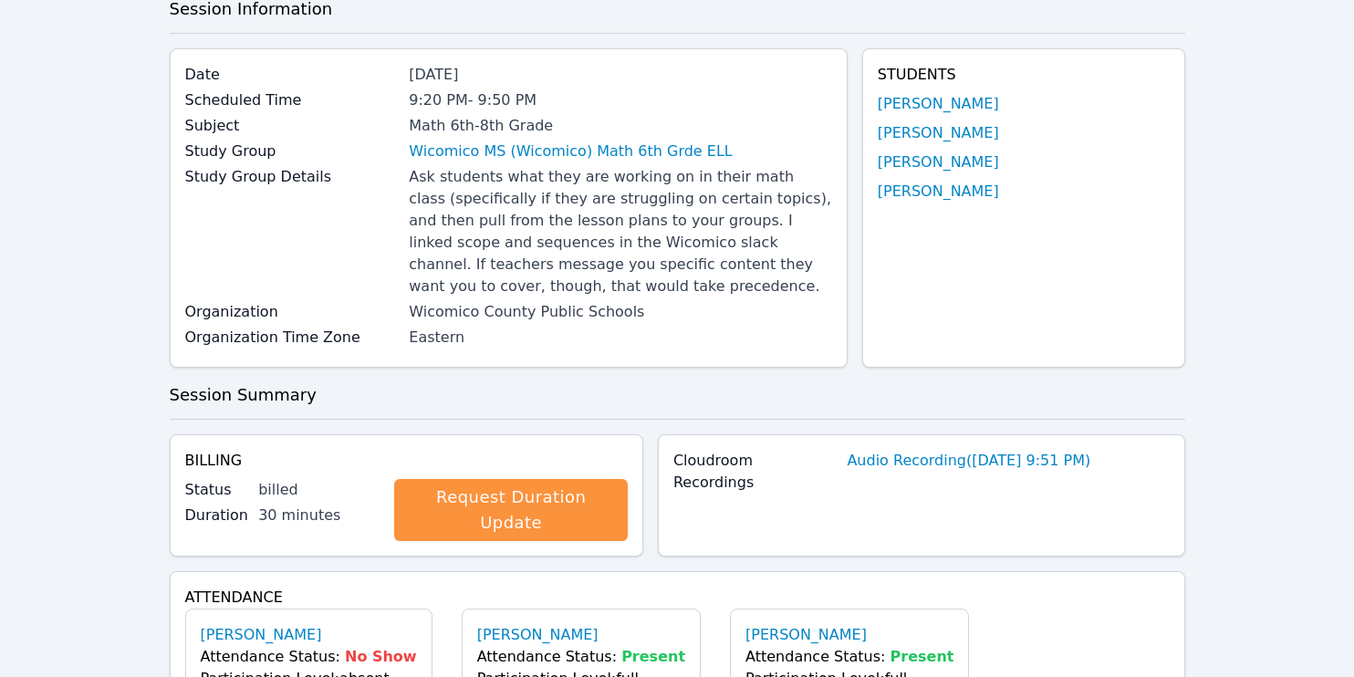
scroll to position [0, 0]
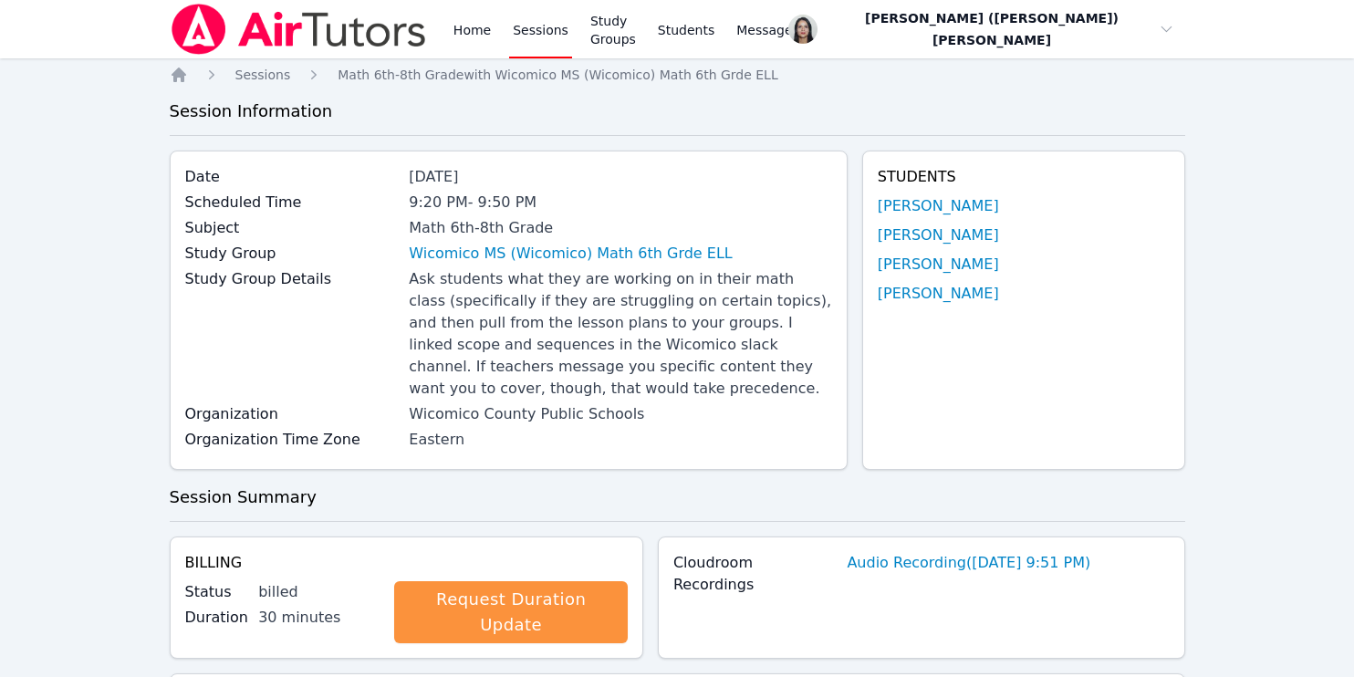
click at [542, 31] on link "Sessions" at bounding box center [540, 29] width 63 height 58
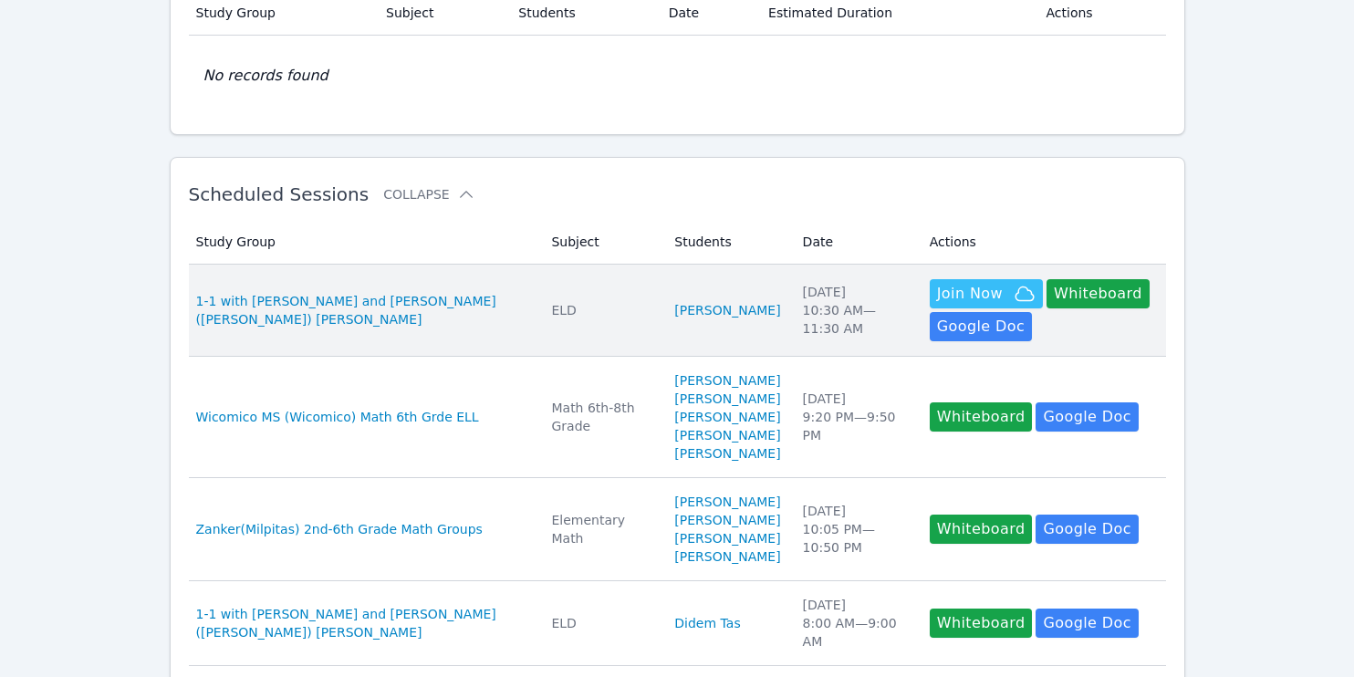
scroll to position [355, 0]
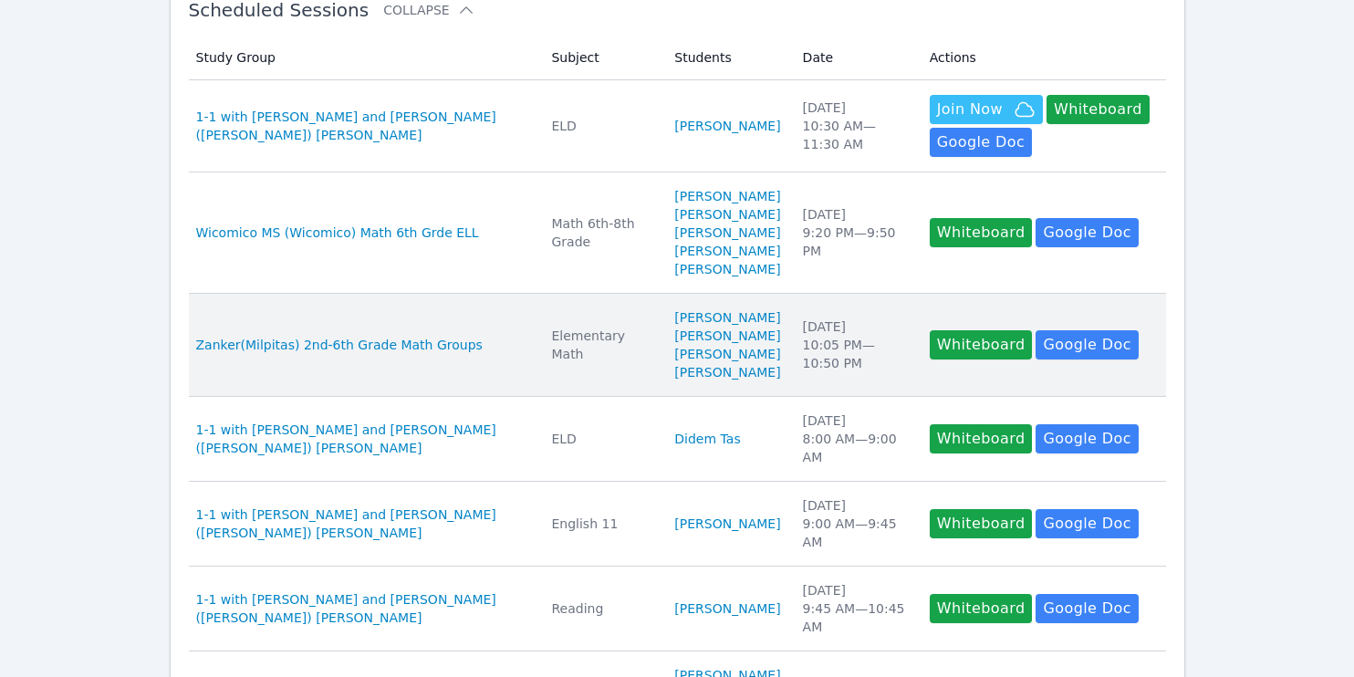
click at [755, 363] on li "[PERSON_NAME]" at bounding box center [727, 354] width 106 height 18
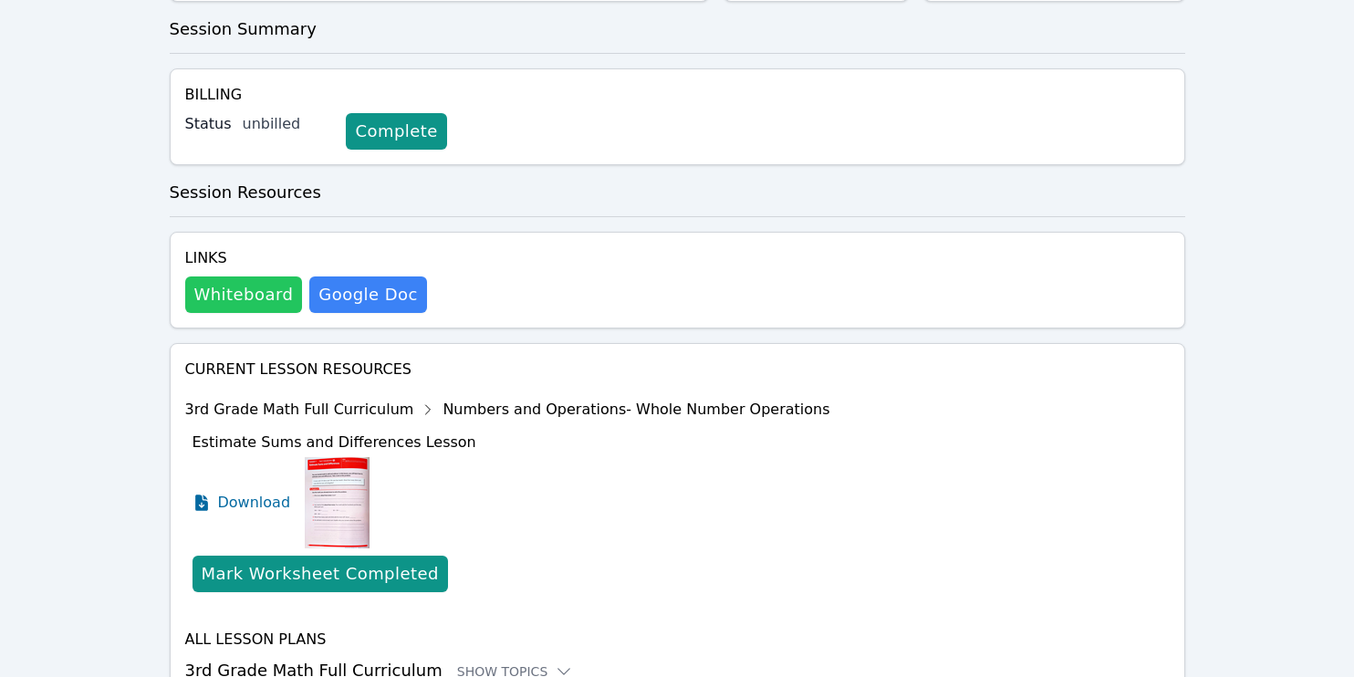
click at [284, 277] on button "Whiteboard" at bounding box center [244, 295] width 118 height 37
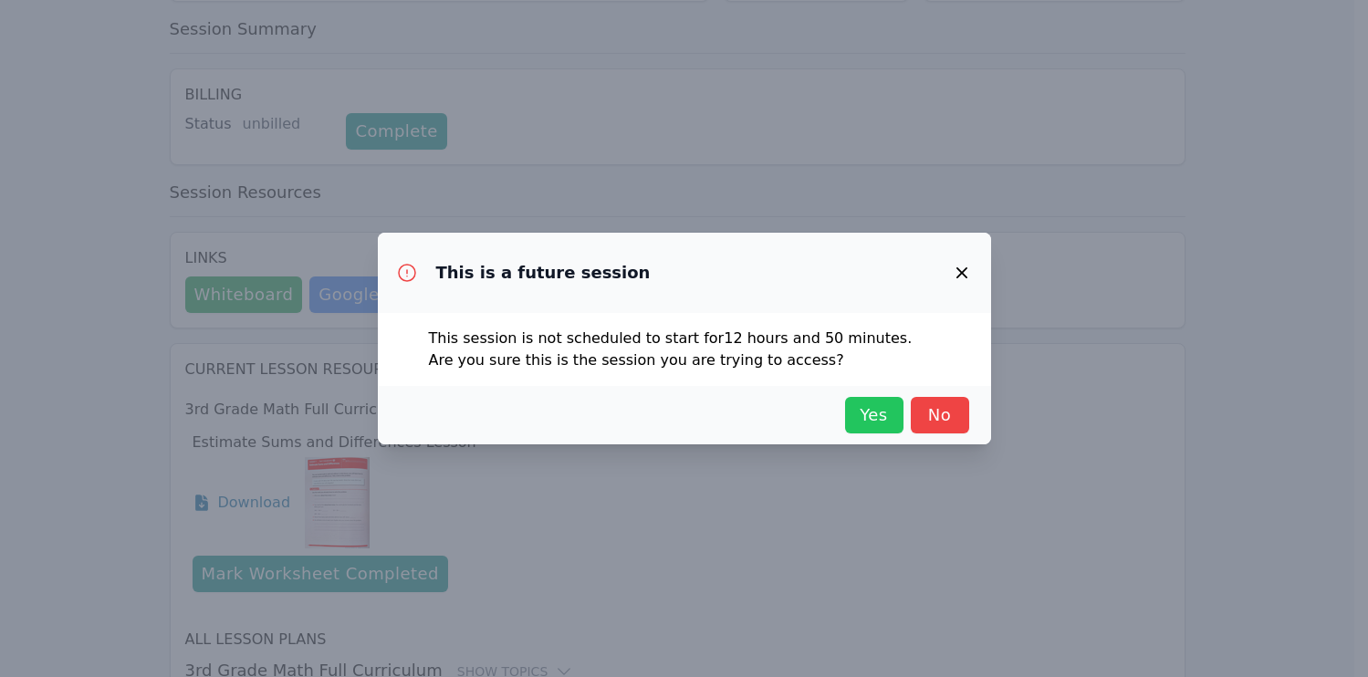
click at [897, 427] on button "Yes" at bounding box center [874, 415] width 58 height 37
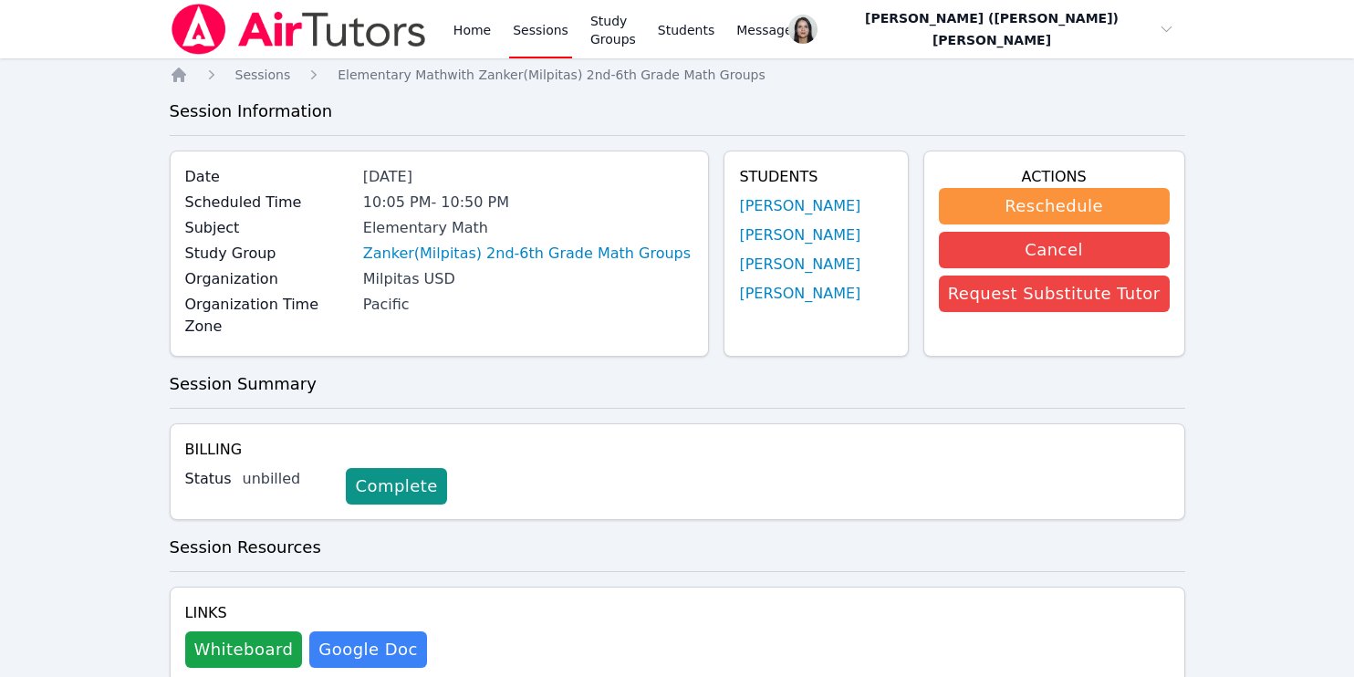
click at [533, 34] on link "Sessions" at bounding box center [540, 29] width 63 height 58
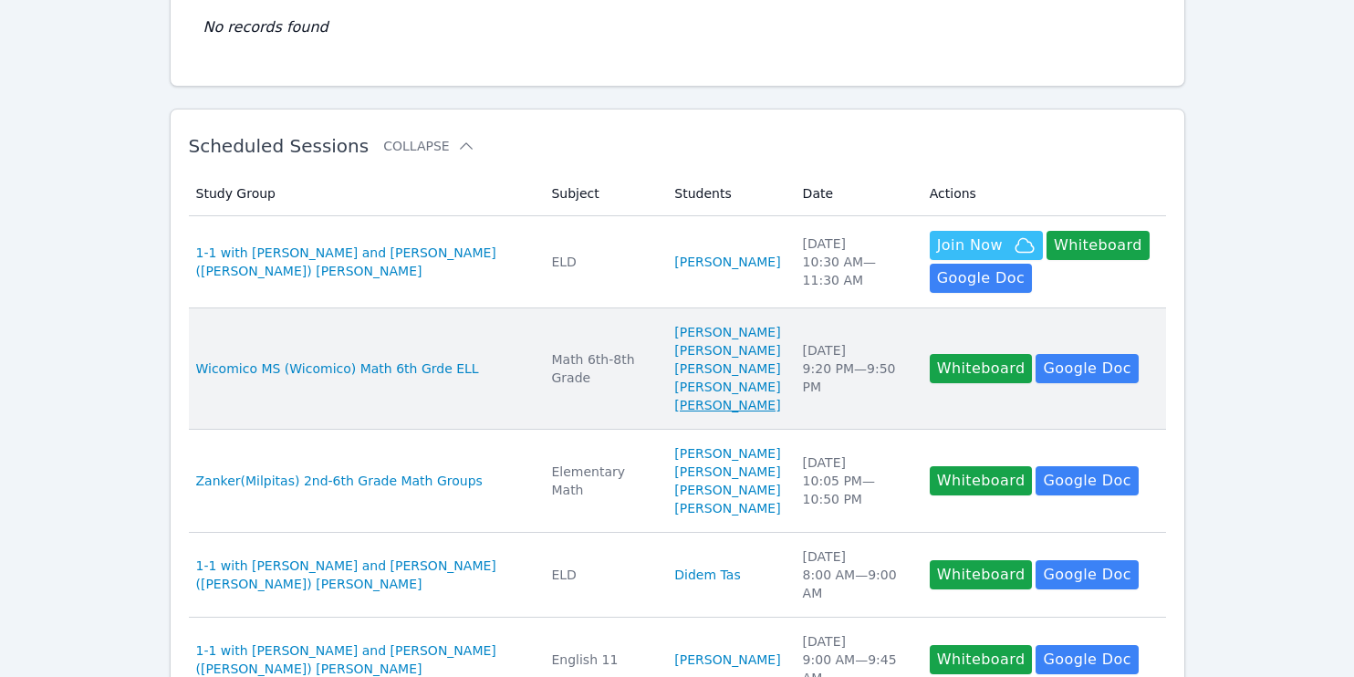
scroll to position [329, 0]
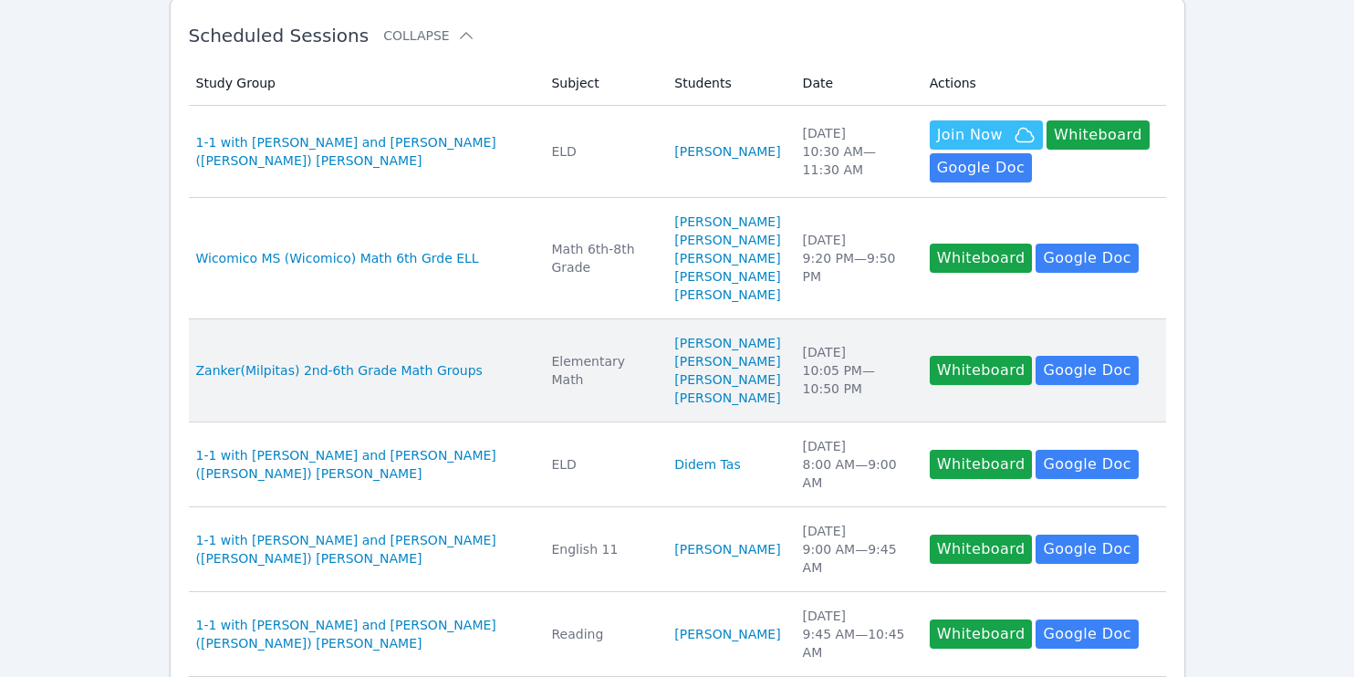
click at [567, 398] on td "Subject Elementary Math" at bounding box center [601, 370] width 123 height 103
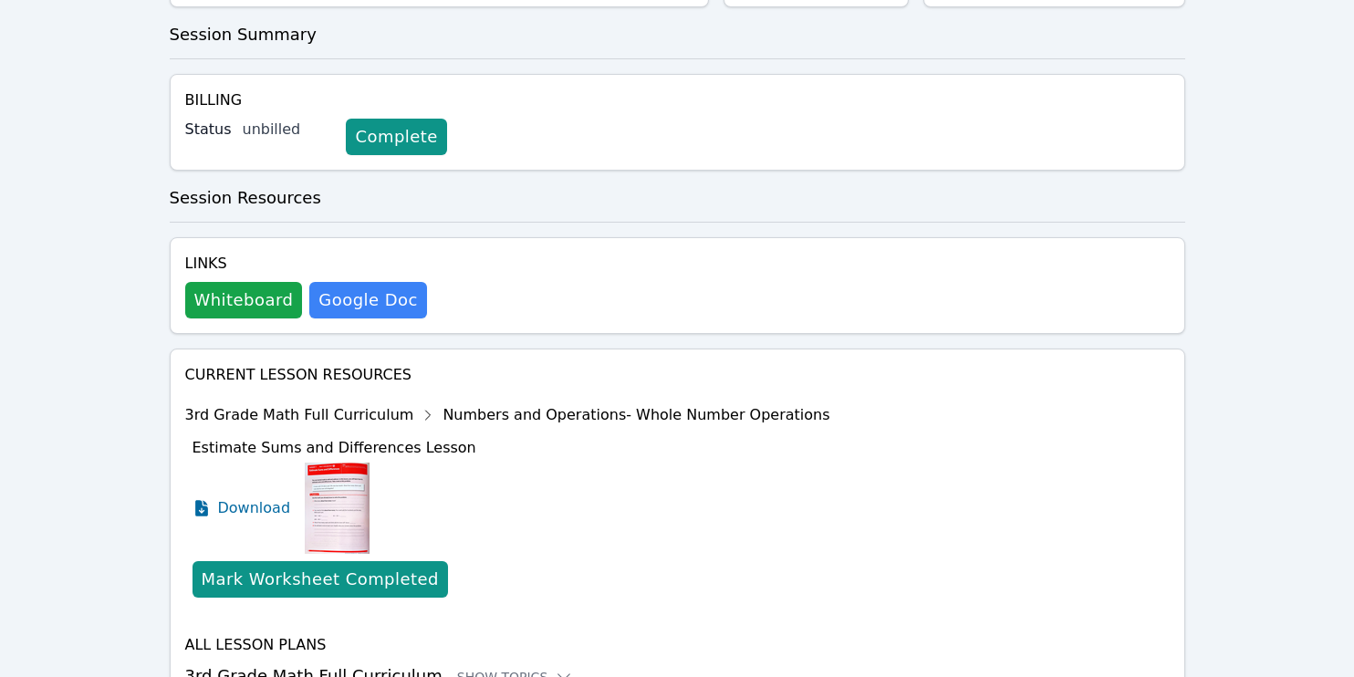
scroll to position [424, 0]
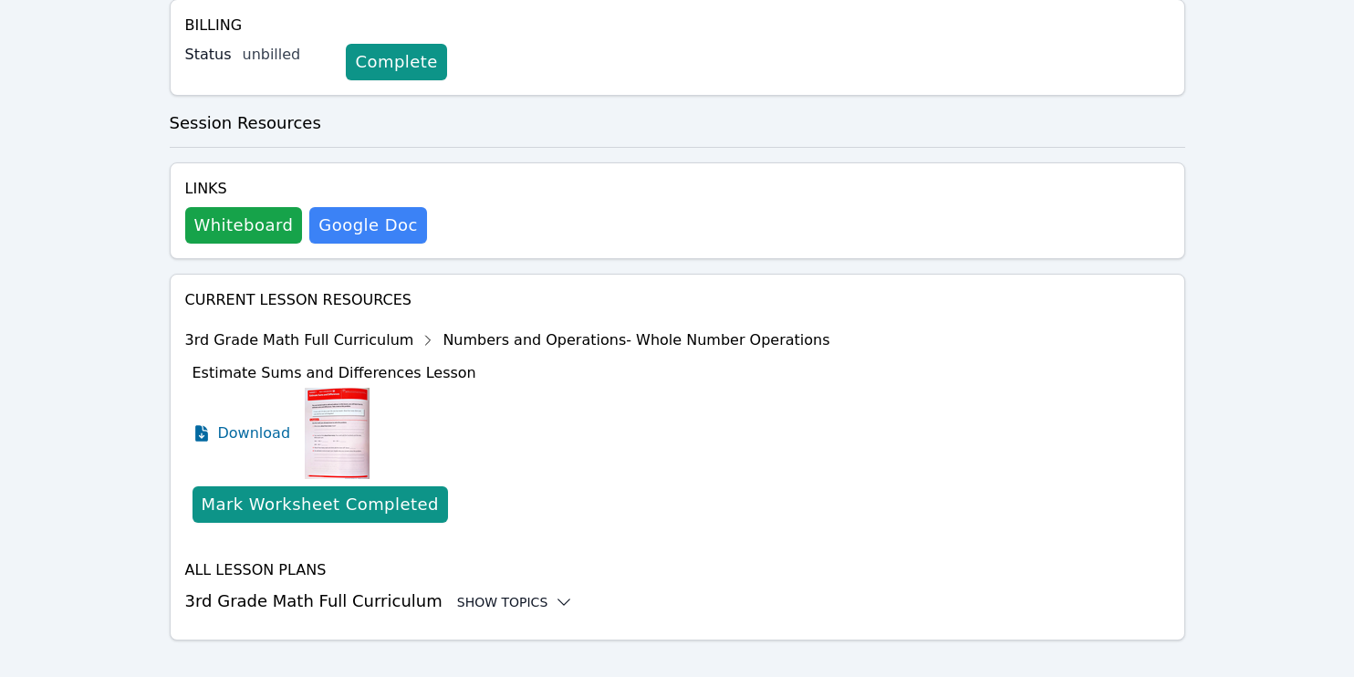
click at [506, 593] on div "Show Topics" at bounding box center [515, 602] width 117 height 18
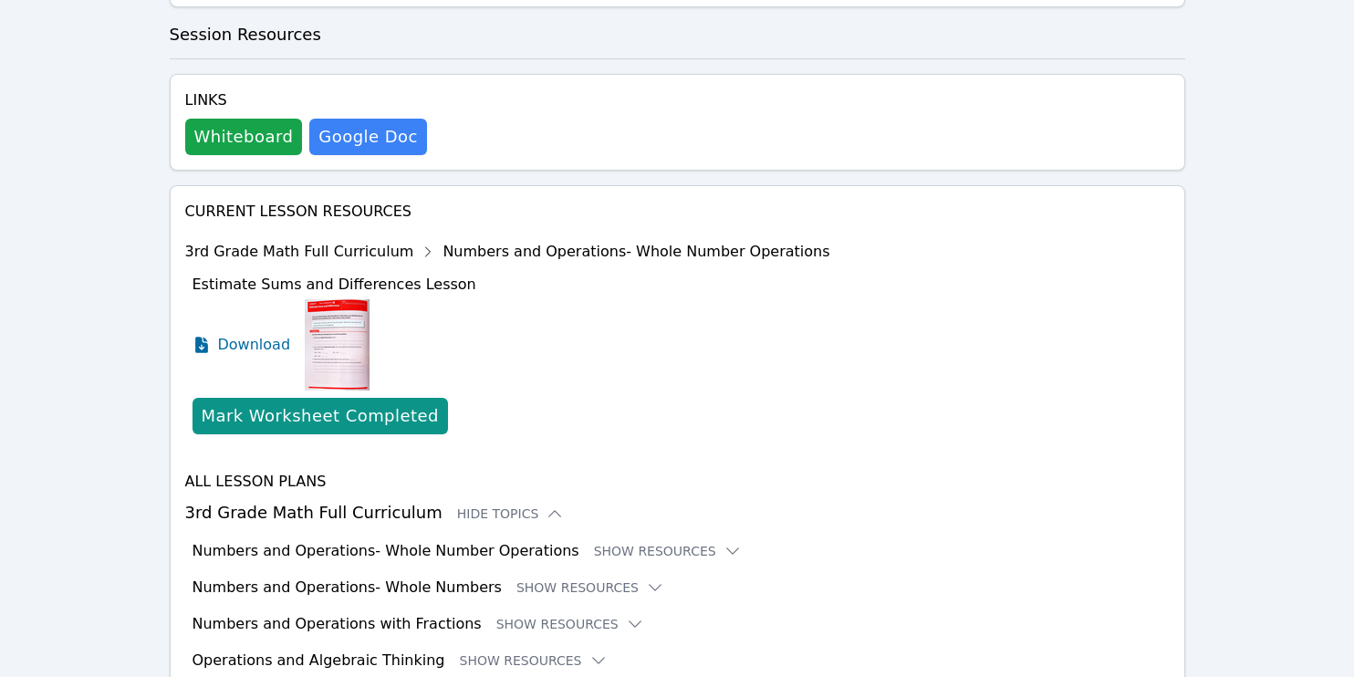
scroll to position [515, 0]
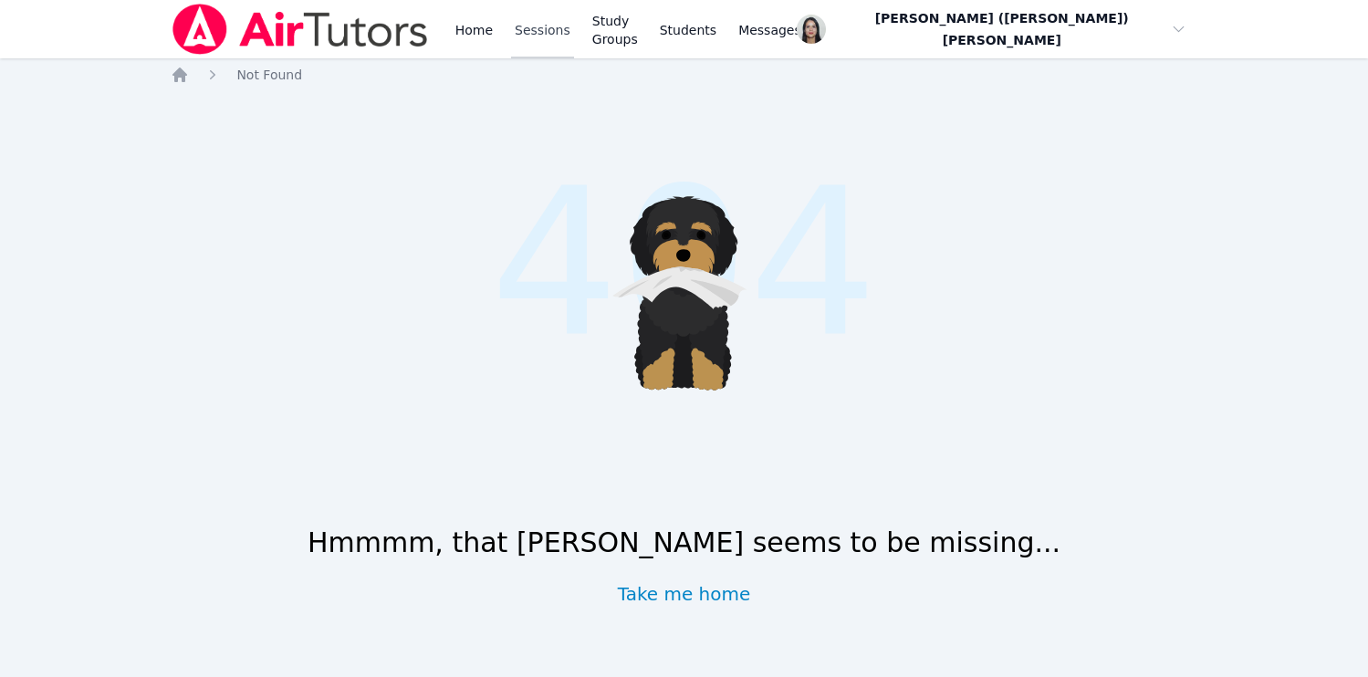
click at [558, 20] on link "Sessions" at bounding box center [542, 29] width 63 height 58
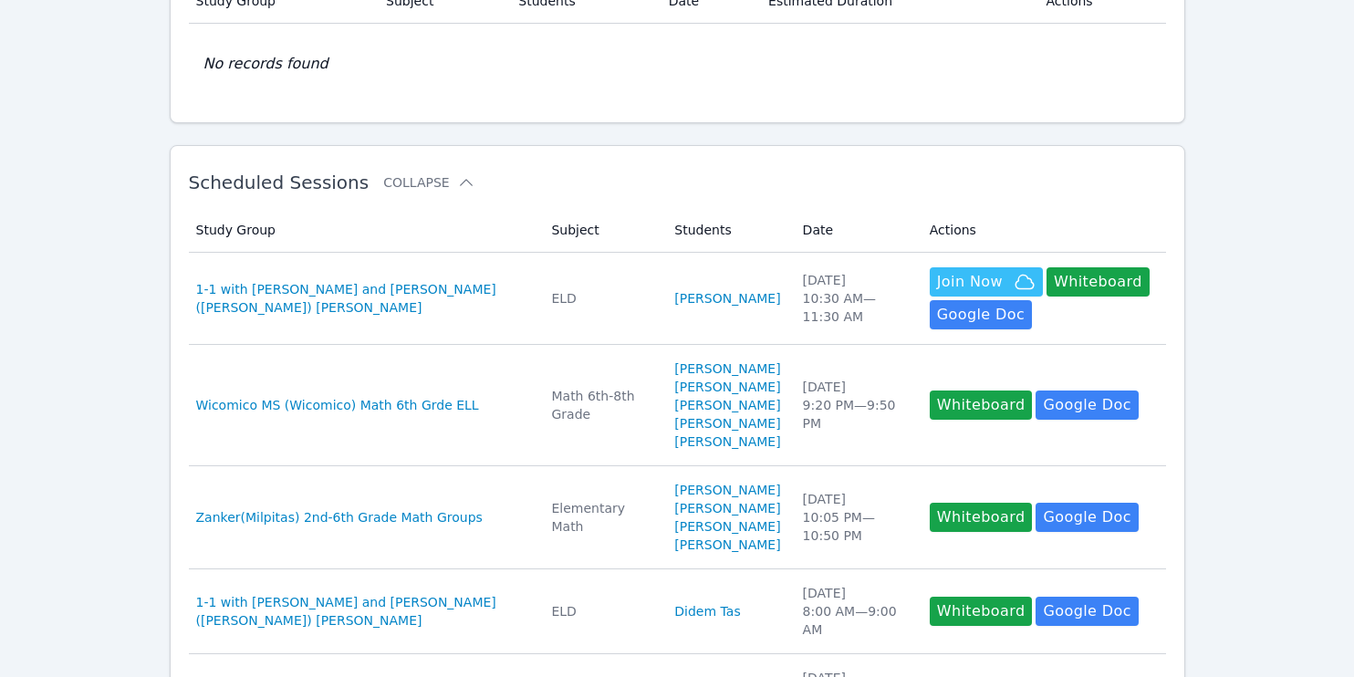
scroll to position [194, 0]
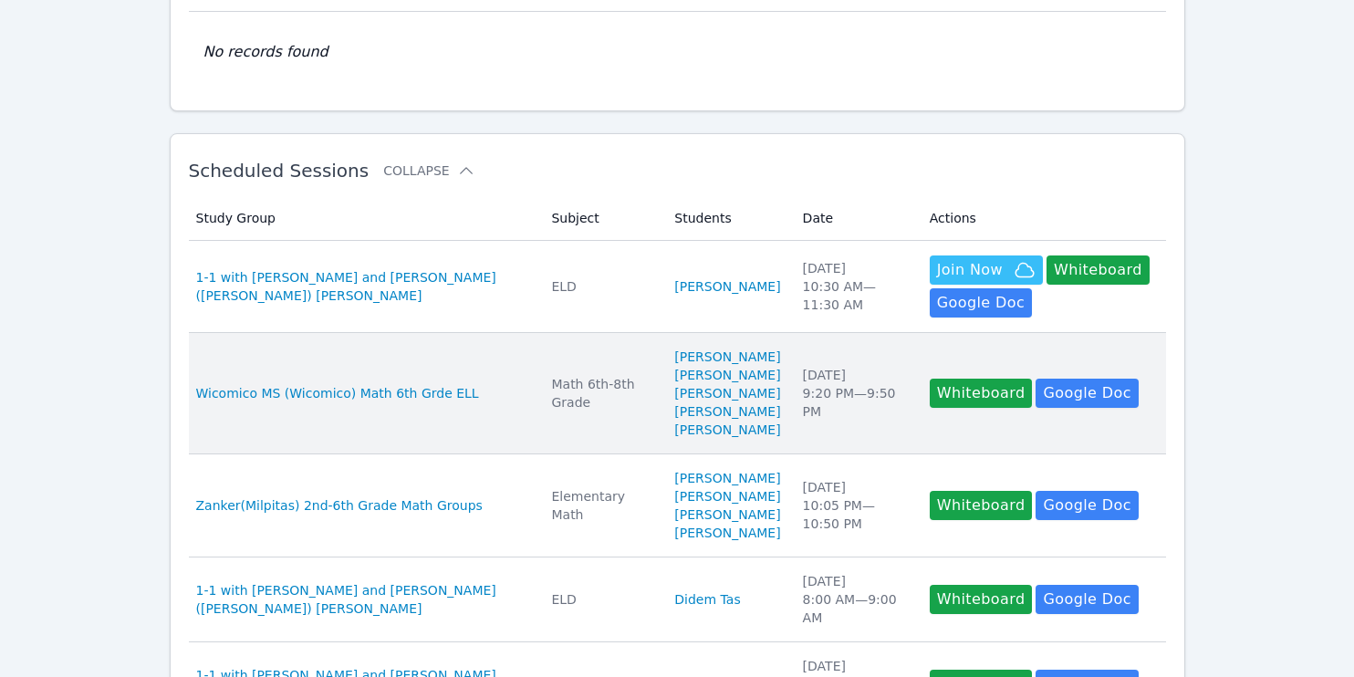
click at [476, 348] on td "Study Group Wicomico MS (Wicomico) Math 6th Grde ELL" at bounding box center [365, 393] width 352 height 121
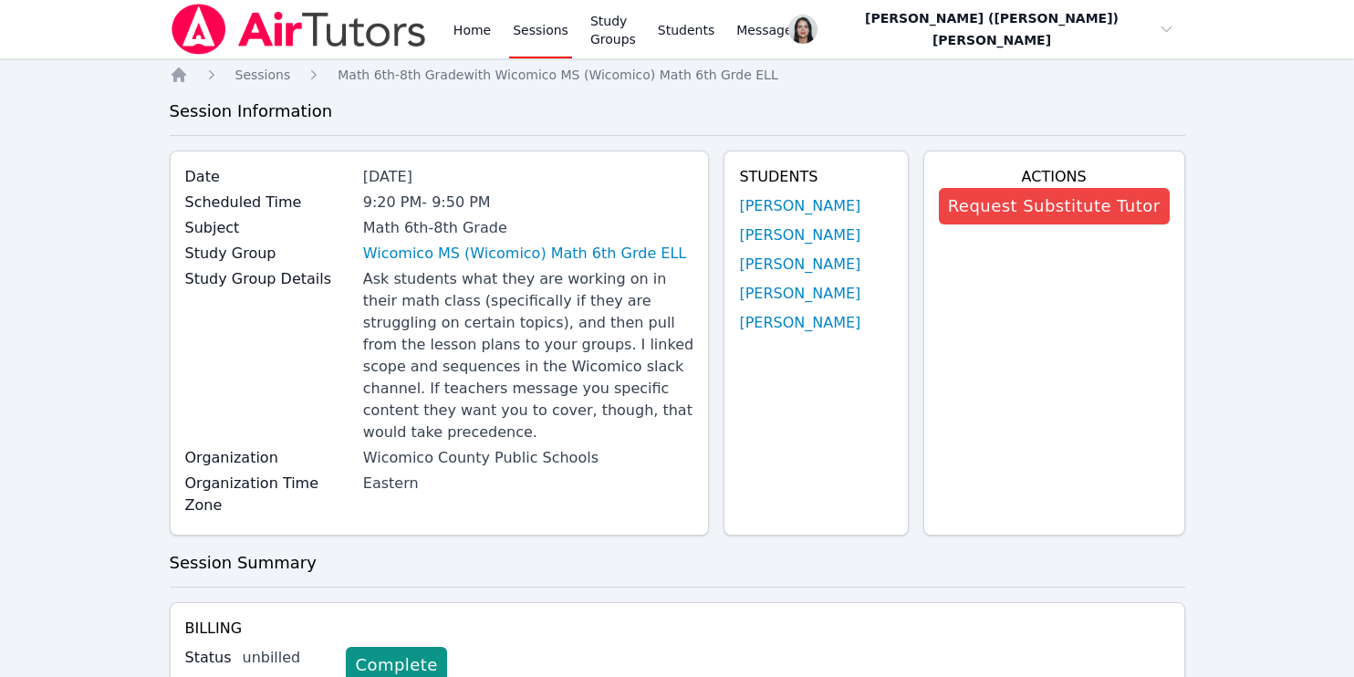
click at [790, 201] on link "[PERSON_NAME]" at bounding box center [799, 206] width 121 height 22
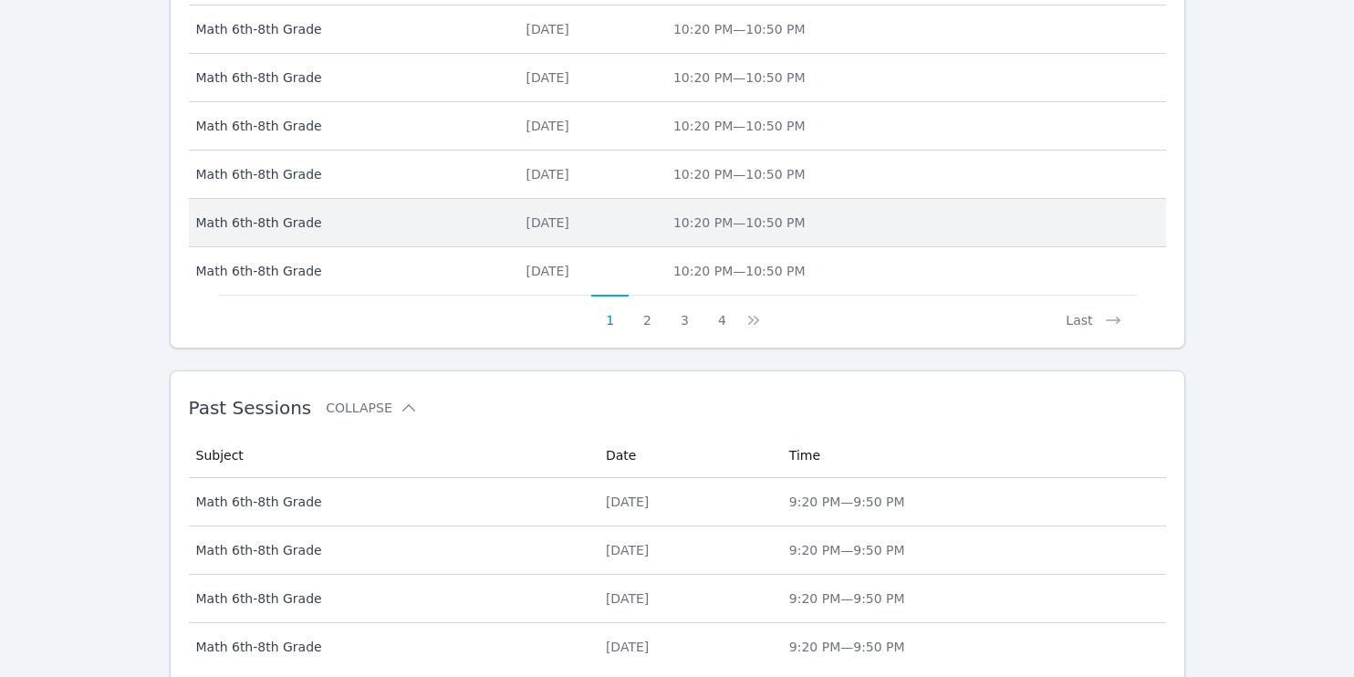
scroll to position [916, 0]
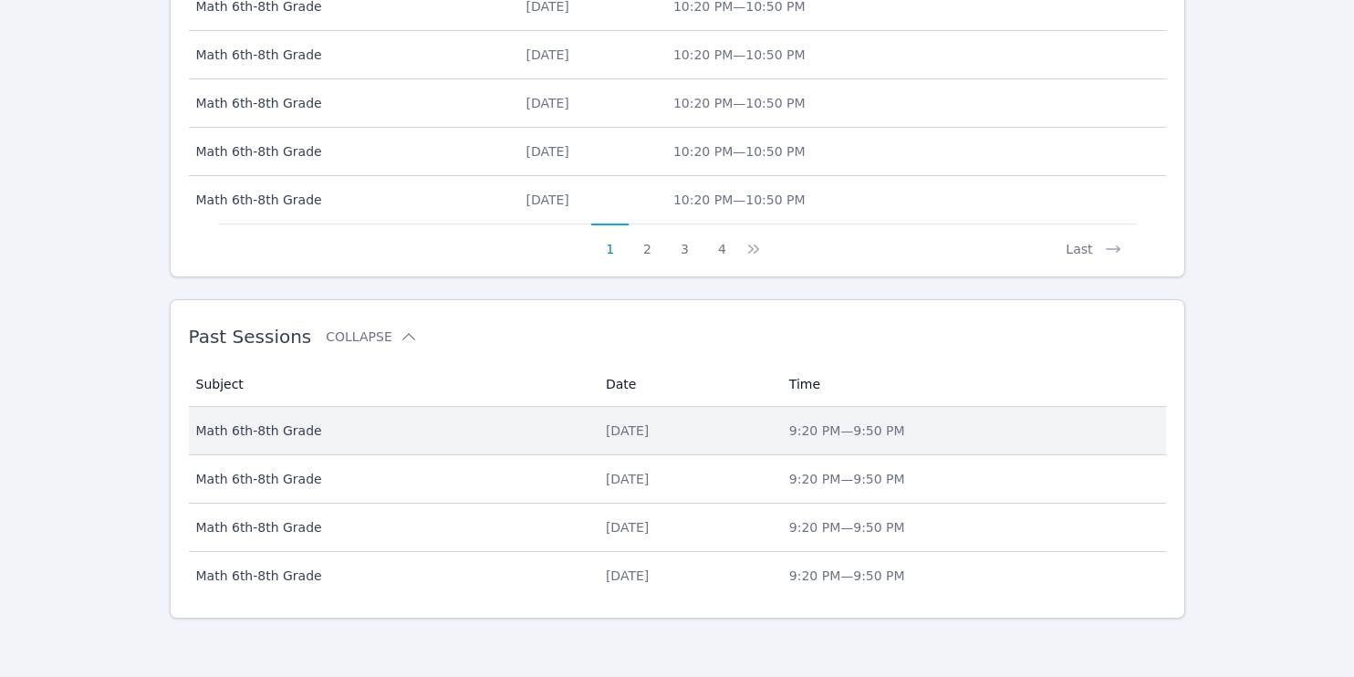
click at [666, 429] on div "[DATE]" at bounding box center [687, 431] width 162 height 18
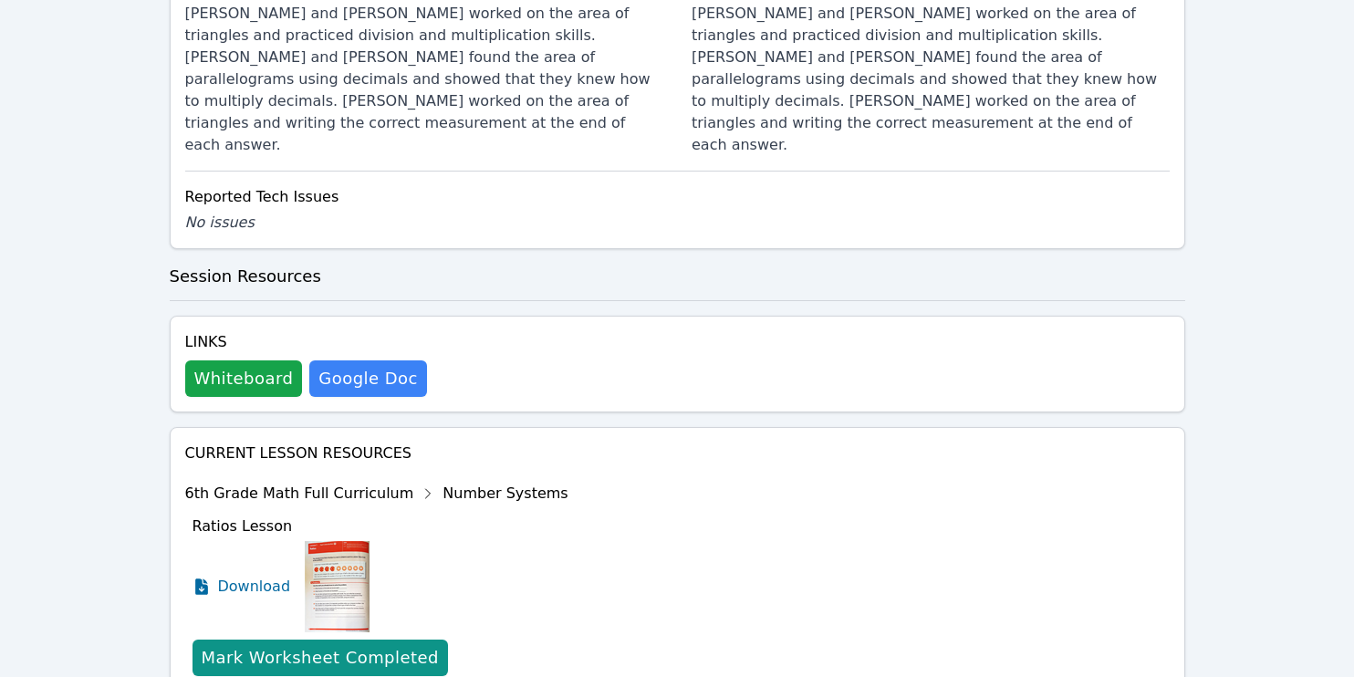
scroll to position [1217, 0]
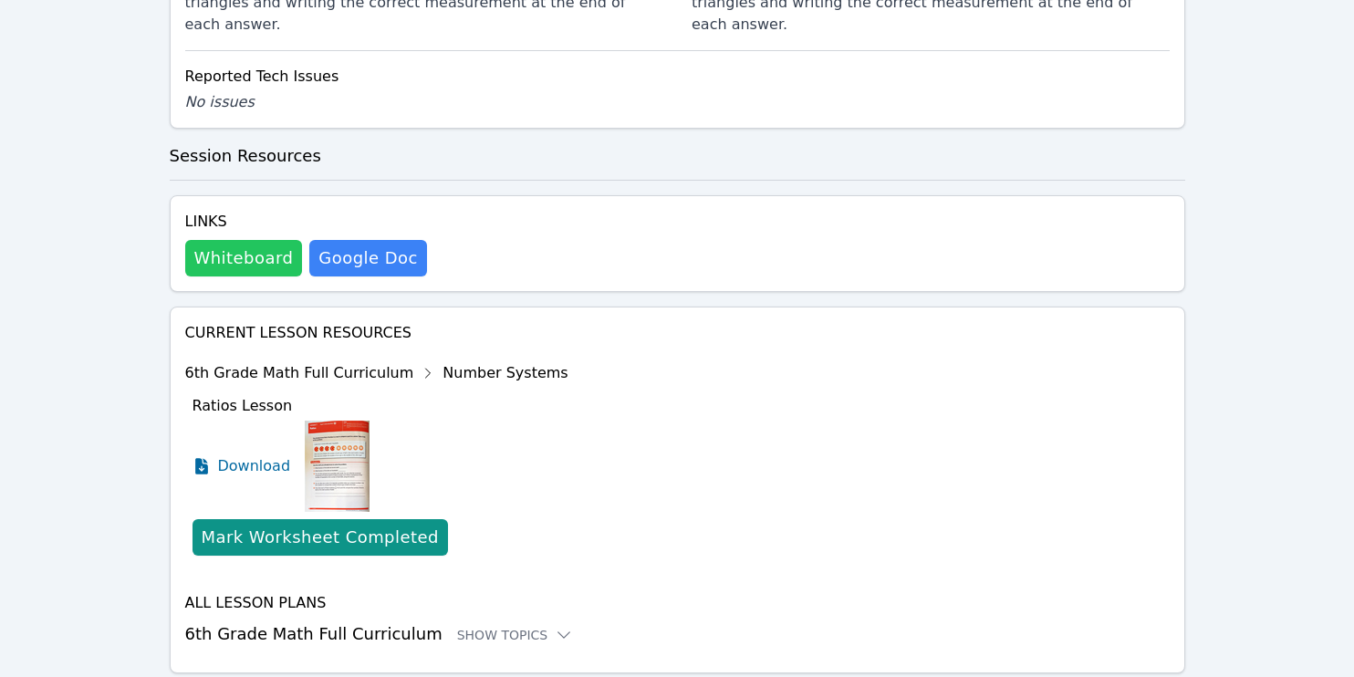
click at [214, 240] on button "Whiteboard" at bounding box center [244, 258] width 118 height 37
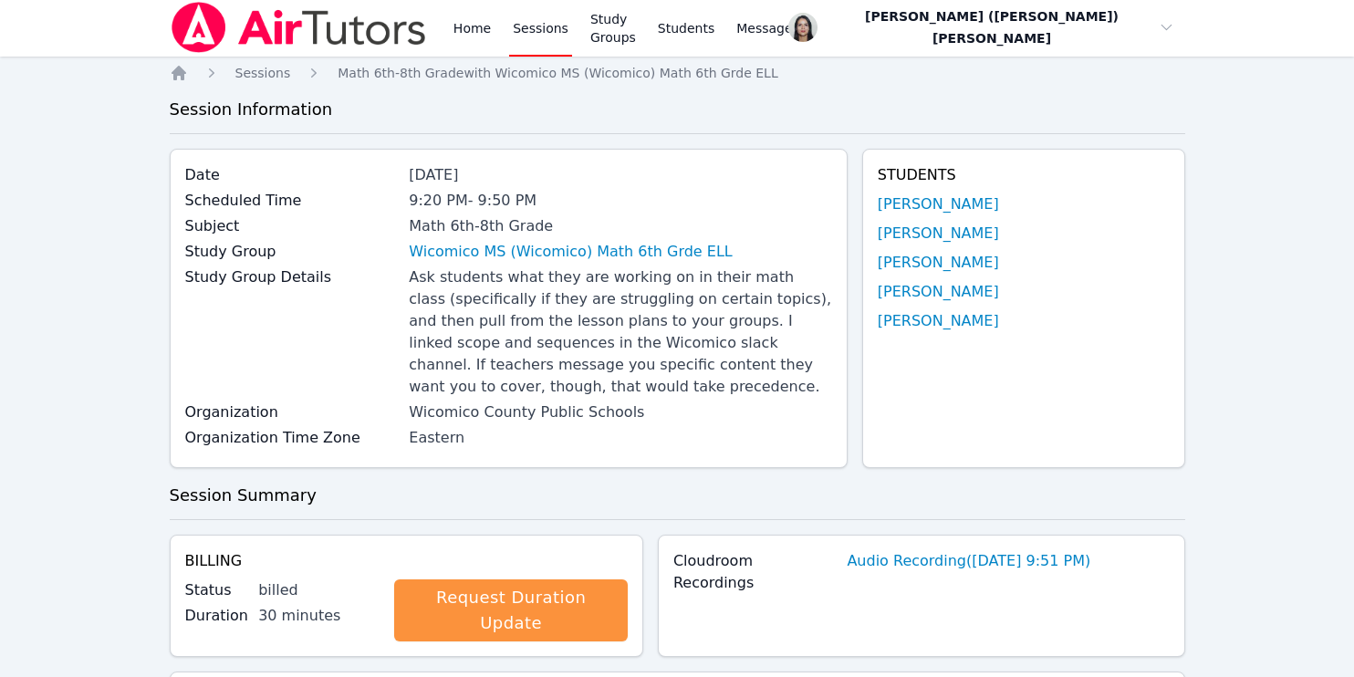
scroll to position [0, 0]
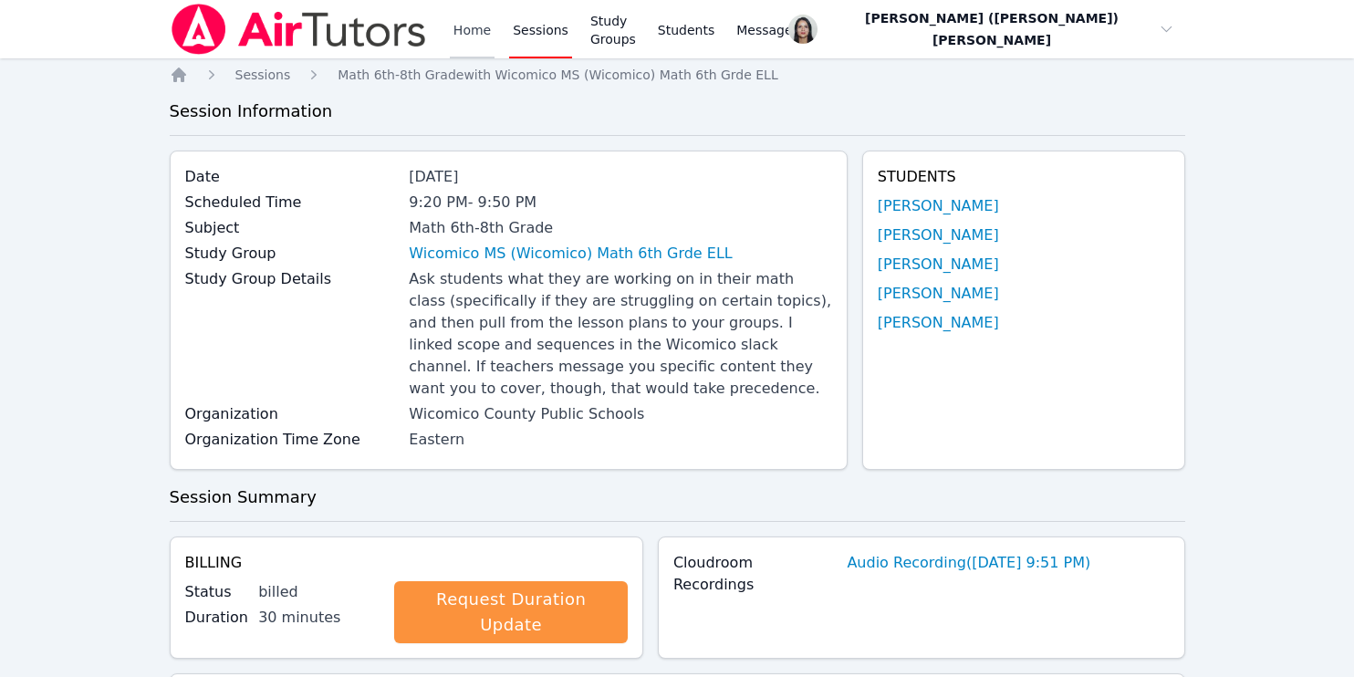
click at [465, 41] on link "Home" at bounding box center [472, 29] width 45 height 58
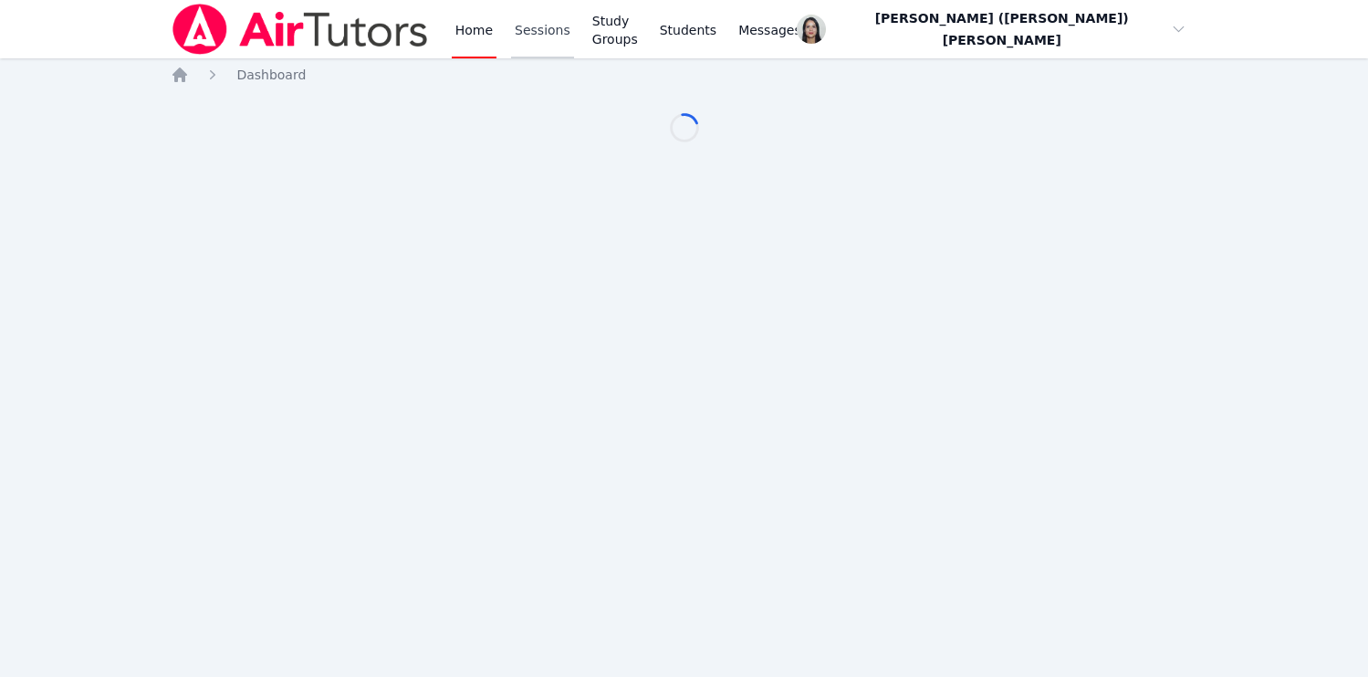
click at [541, 37] on link "Sessions" at bounding box center [542, 29] width 63 height 58
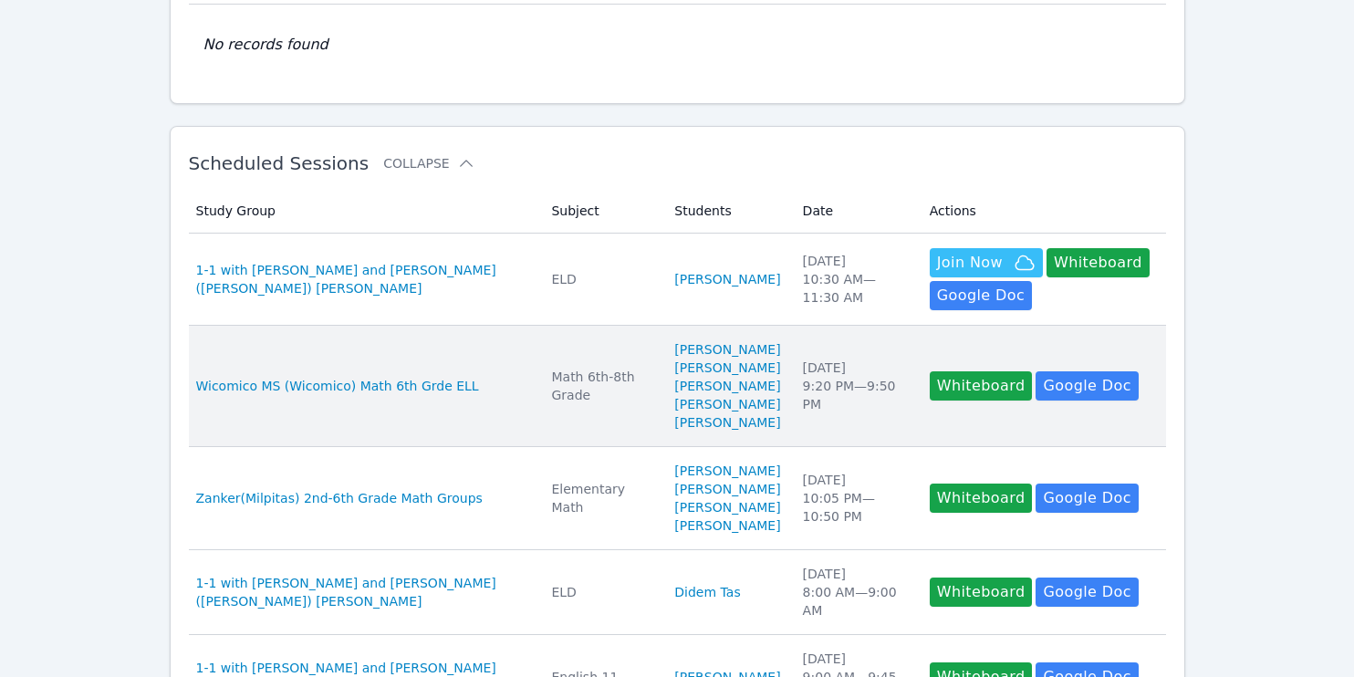
scroll to position [206, 0]
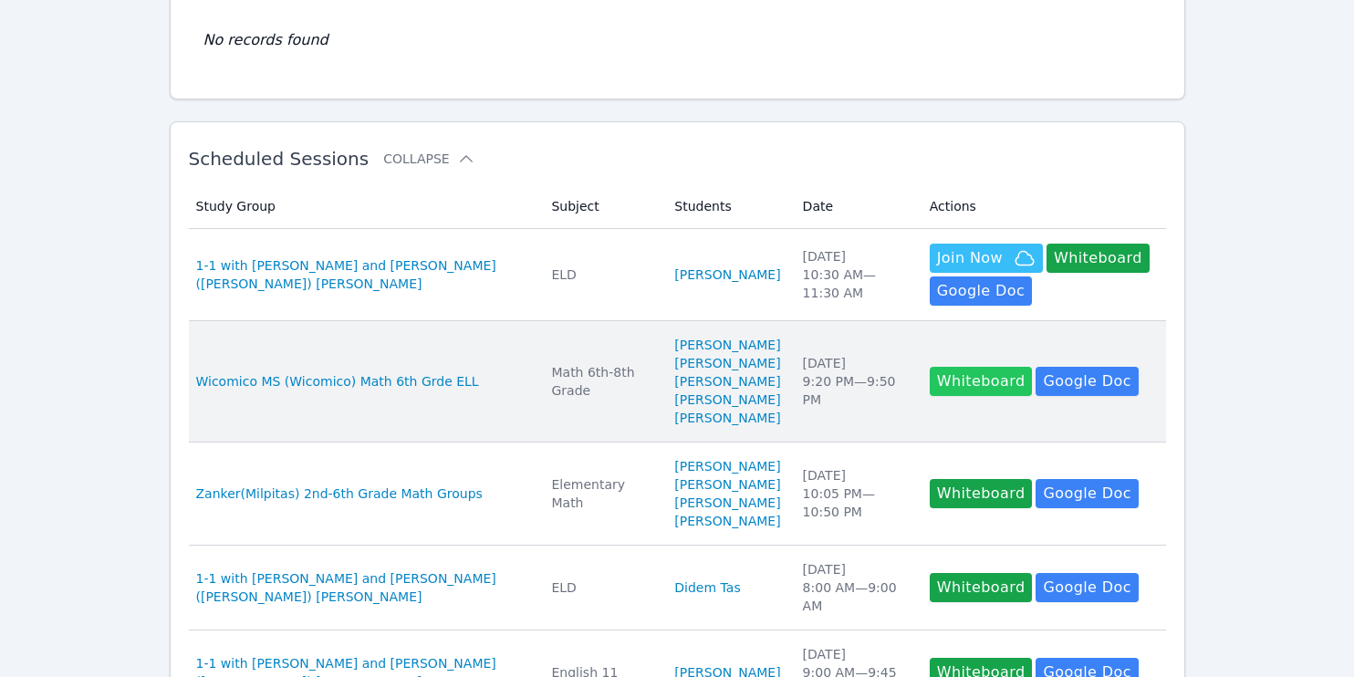
click at [947, 396] on button "Whiteboard" at bounding box center [981, 381] width 103 height 29
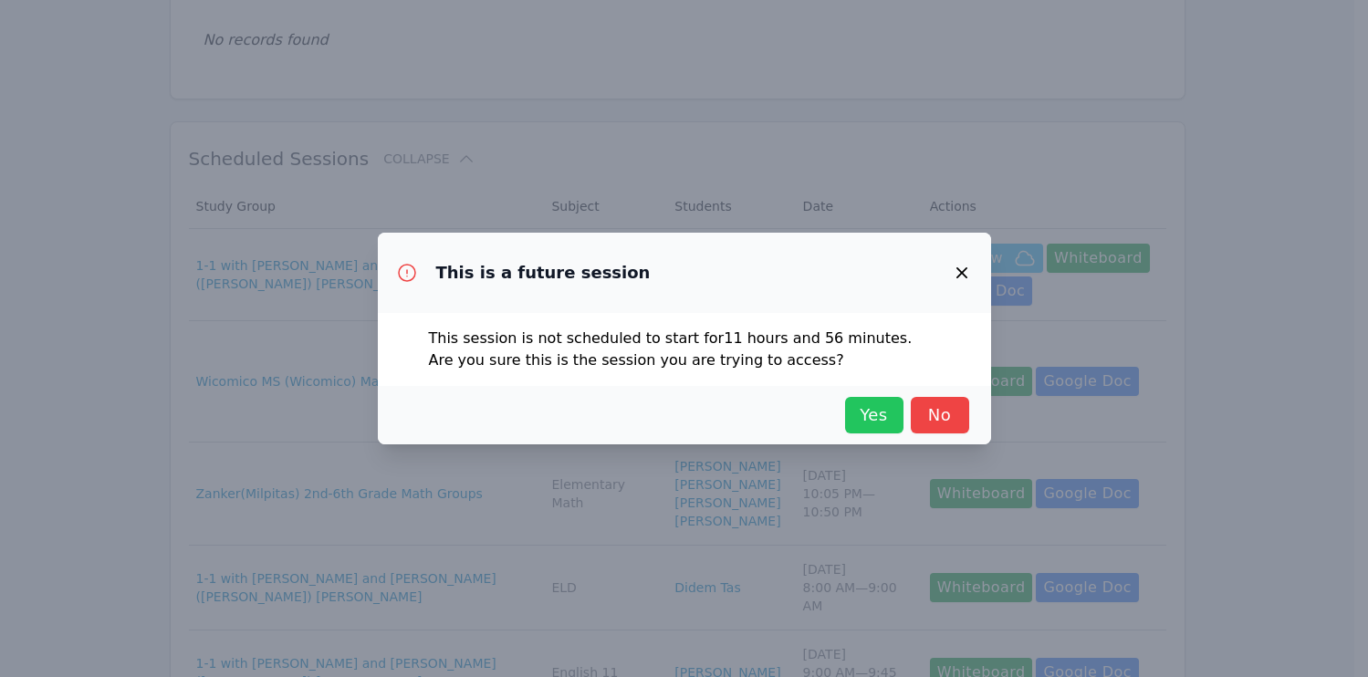
click at [848, 413] on button "Yes" at bounding box center [874, 415] width 58 height 37
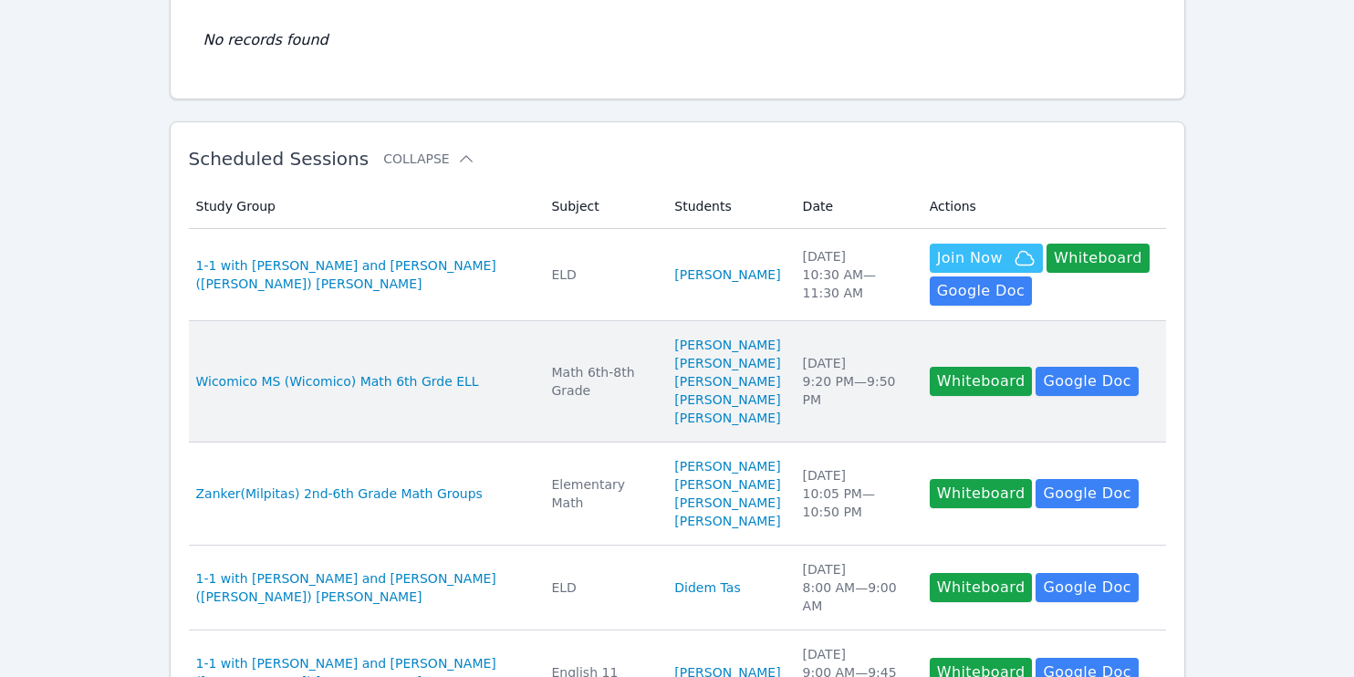
click at [491, 329] on td "Study Group Wicomico MS (Wicomico) Math 6th Grde ELL" at bounding box center [365, 381] width 352 height 121
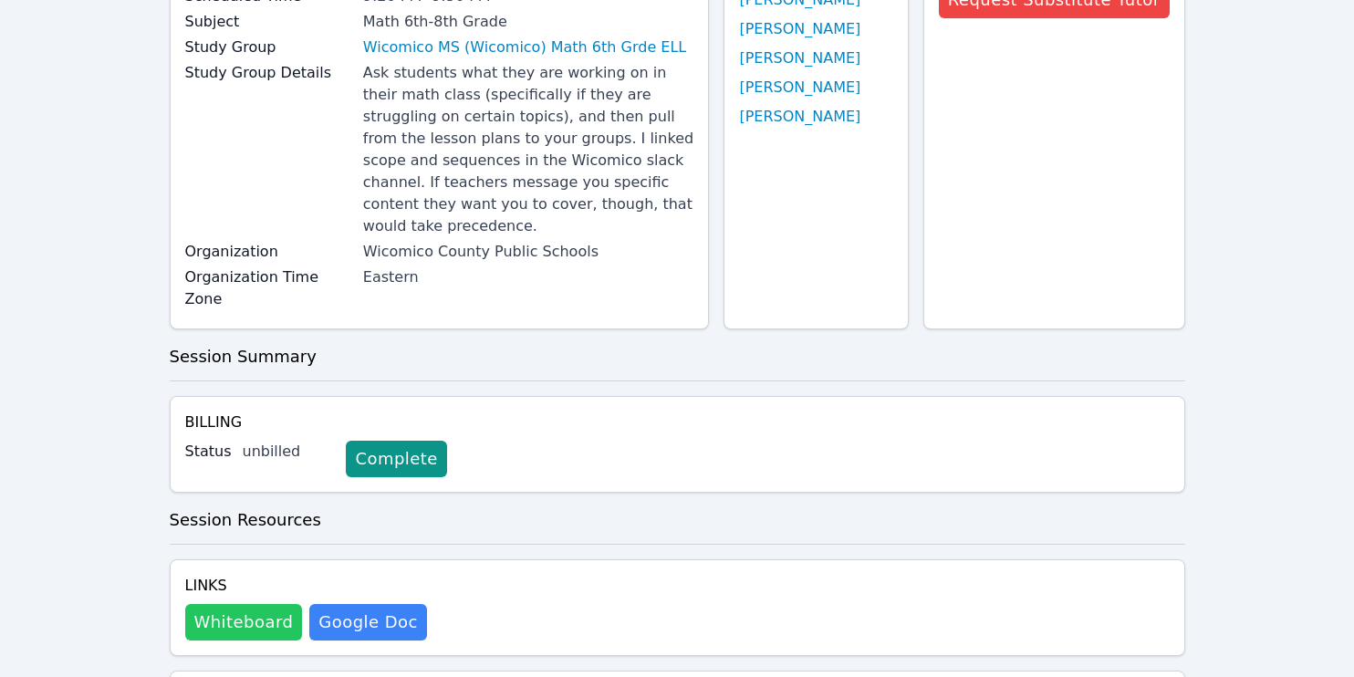
click at [240, 604] on button "Whiteboard" at bounding box center [244, 622] width 118 height 37
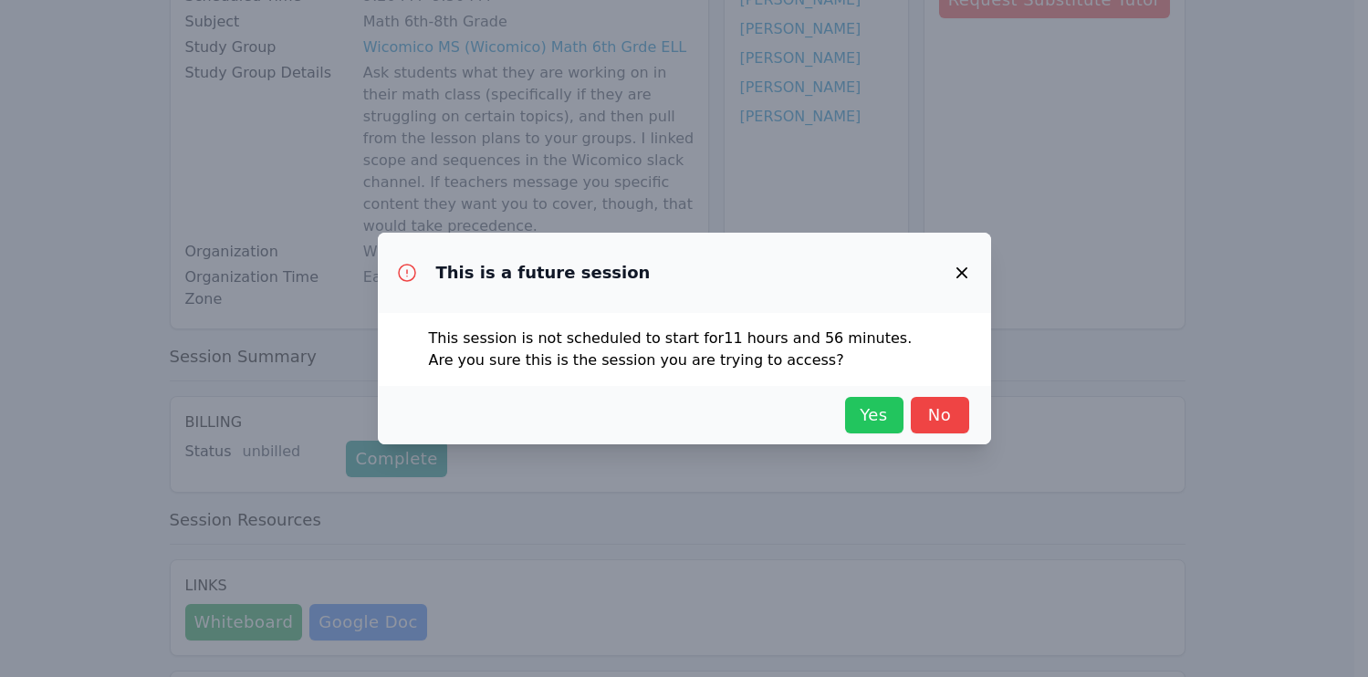
click at [884, 405] on span "Yes" at bounding box center [874, 415] width 40 height 26
